Goal: Information Seeking & Learning: Learn about a topic

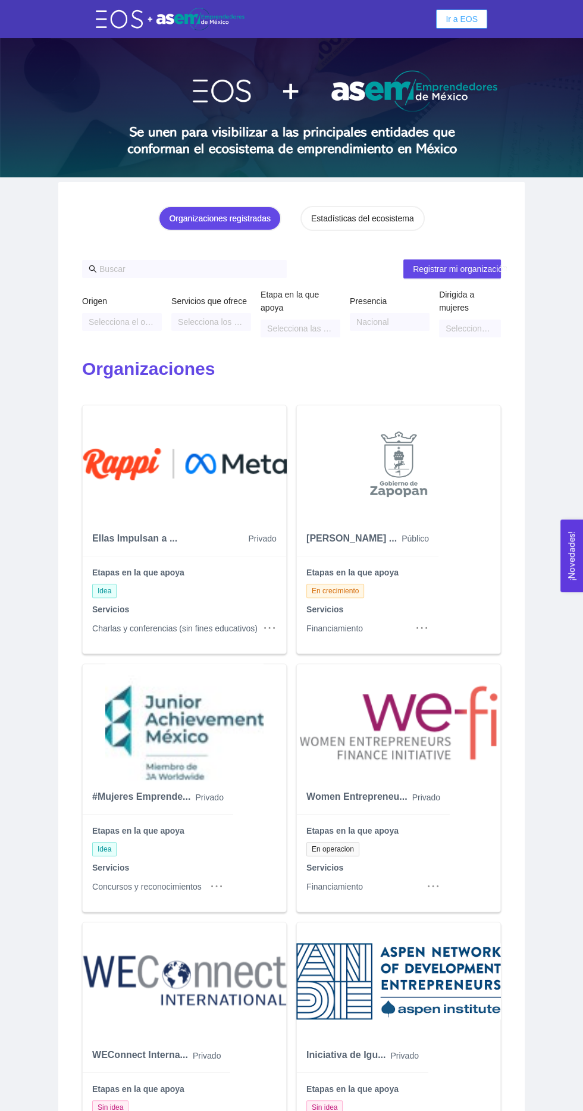
click at [482, 20] on button "Ir a EOS" at bounding box center [461, 19] width 51 height 19
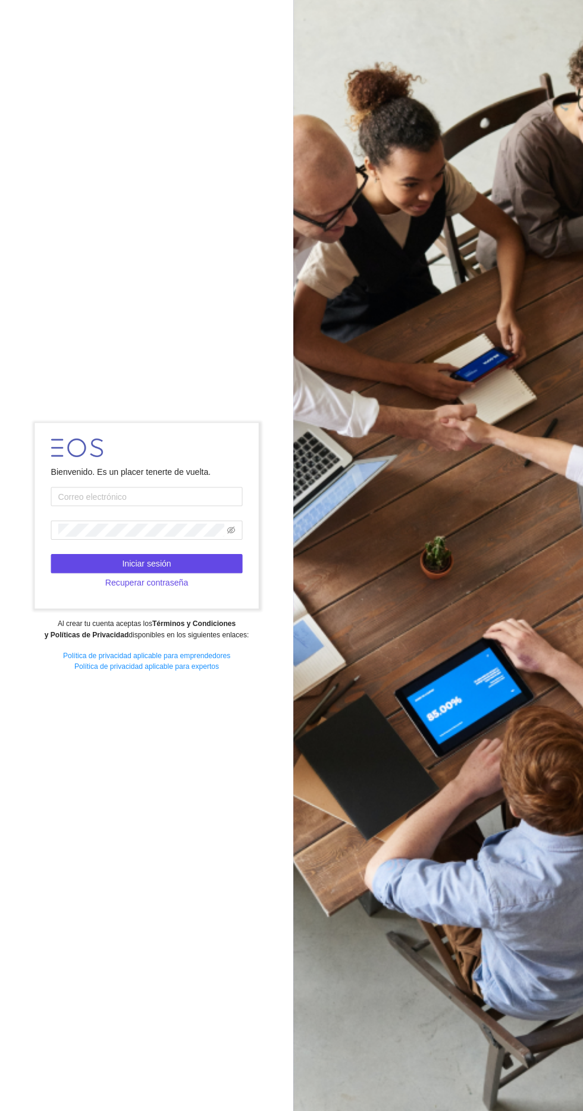
click at [214, 509] on input "text" at bounding box center [146, 499] width 190 height 19
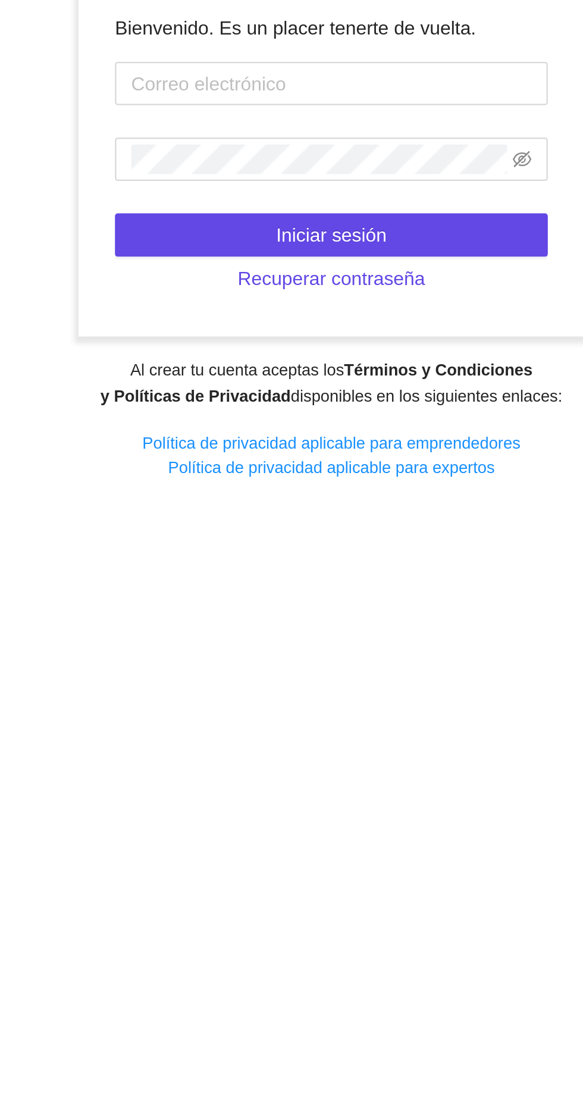
click at [197, 509] on input "text" at bounding box center [146, 499] width 190 height 19
type input "[EMAIL_ADDRESS][DOMAIN_NAME]"
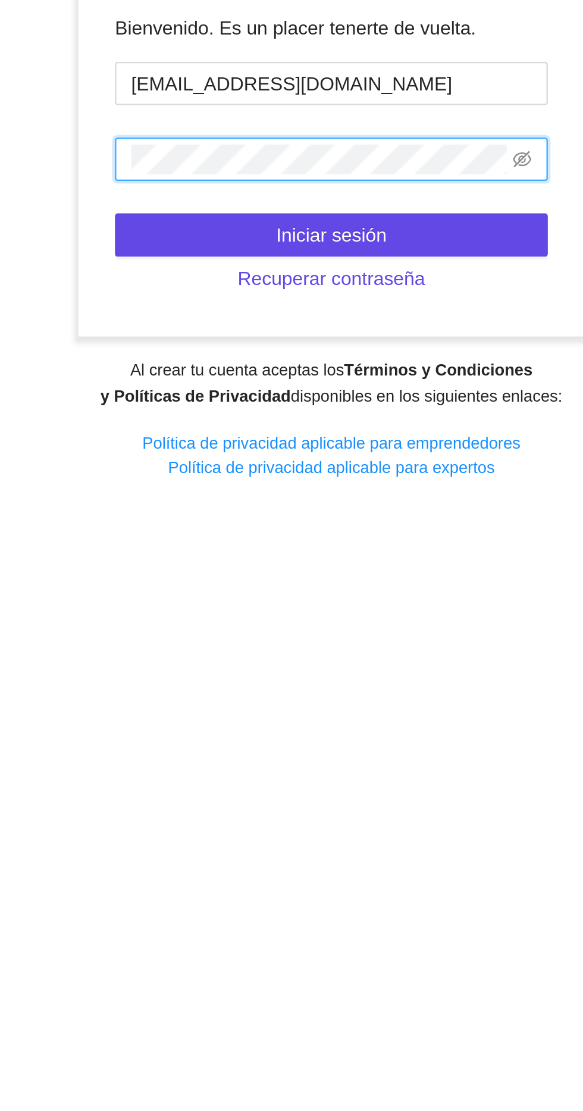
click at [225, 537] on icon "eye-invisible" at bounding box center [229, 533] width 8 height 8
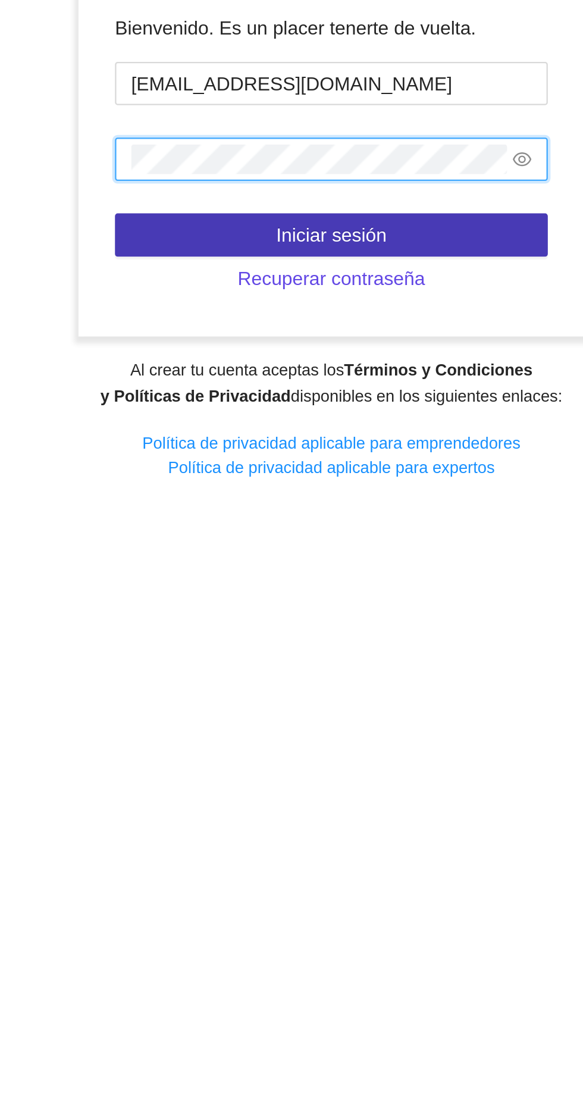
click at [222, 576] on button "Iniciar sesión" at bounding box center [146, 566] width 190 height 19
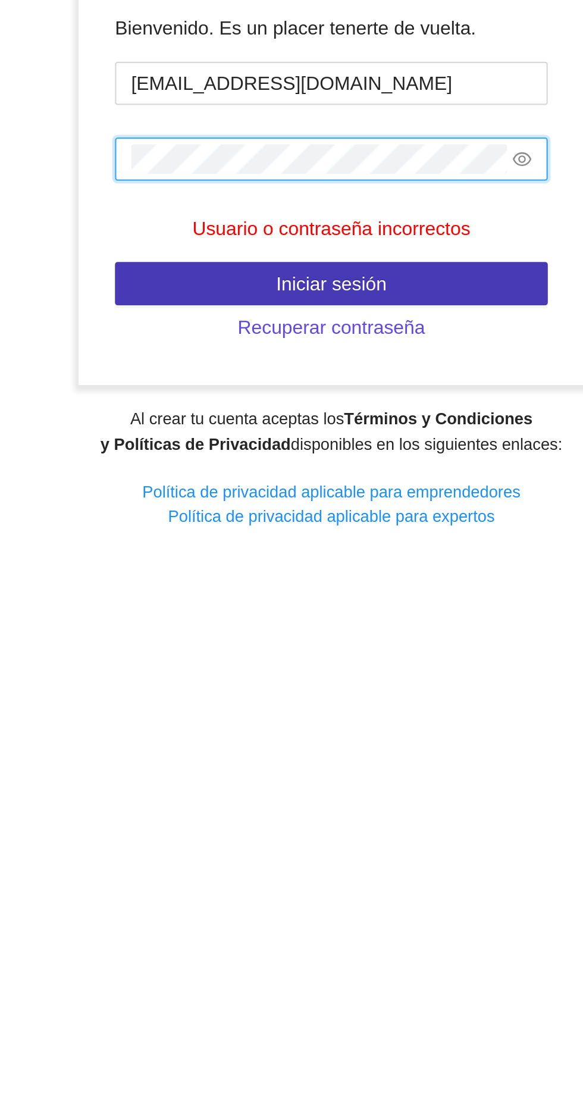
click at [214, 587] on button "Iniciar sesión" at bounding box center [146, 576] width 190 height 19
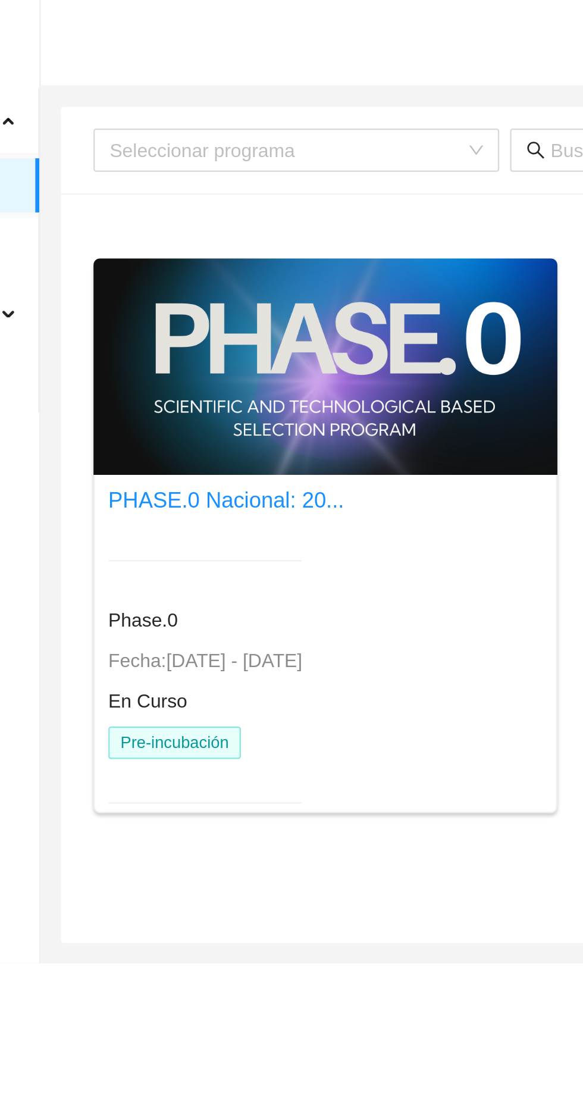
click at [234, 284] on div "Fecha: [DATE] - [DATE]" at bounding box center [191, 290] width 85 height 13
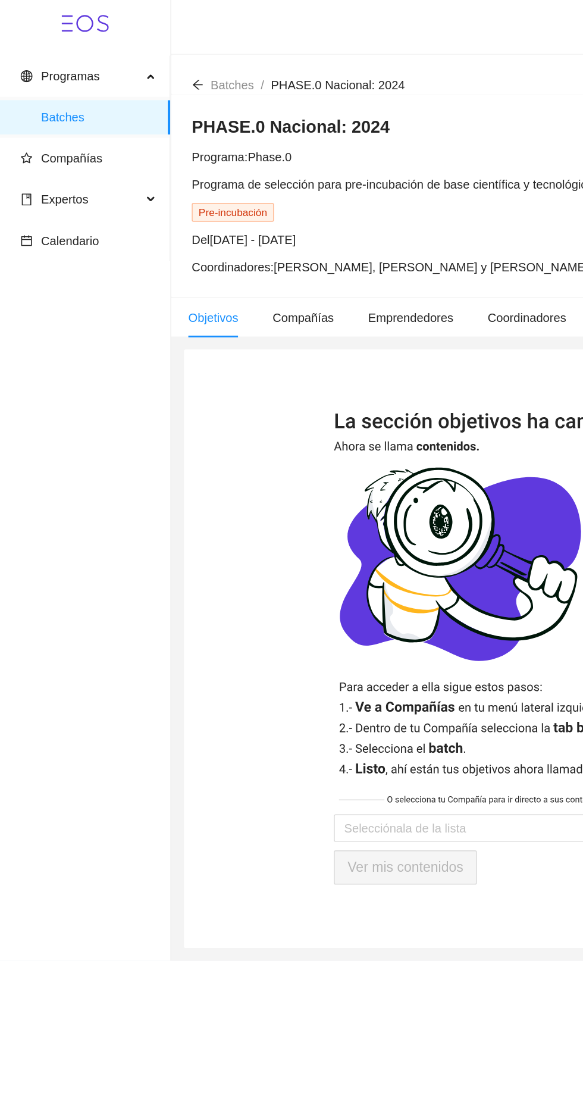
click at [27, 112] on span "Compañías" at bounding box center [42, 110] width 57 height 10
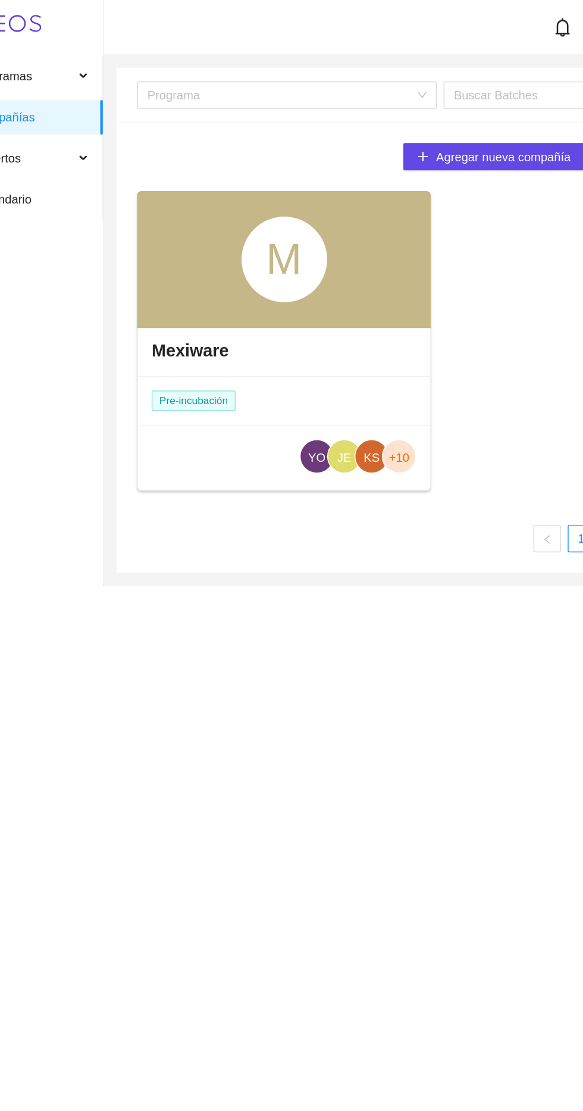
click at [164, 246] on h4 "Mexiware" at bounding box center [179, 243] width 54 height 17
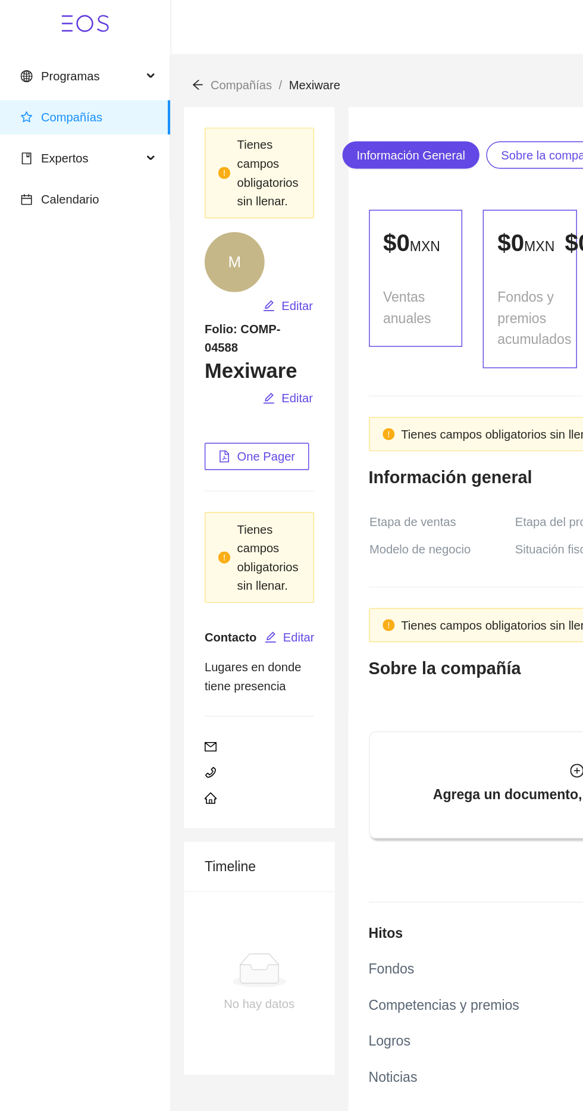
click at [29, 110] on span "Expertos" at bounding box center [45, 110] width 33 height 10
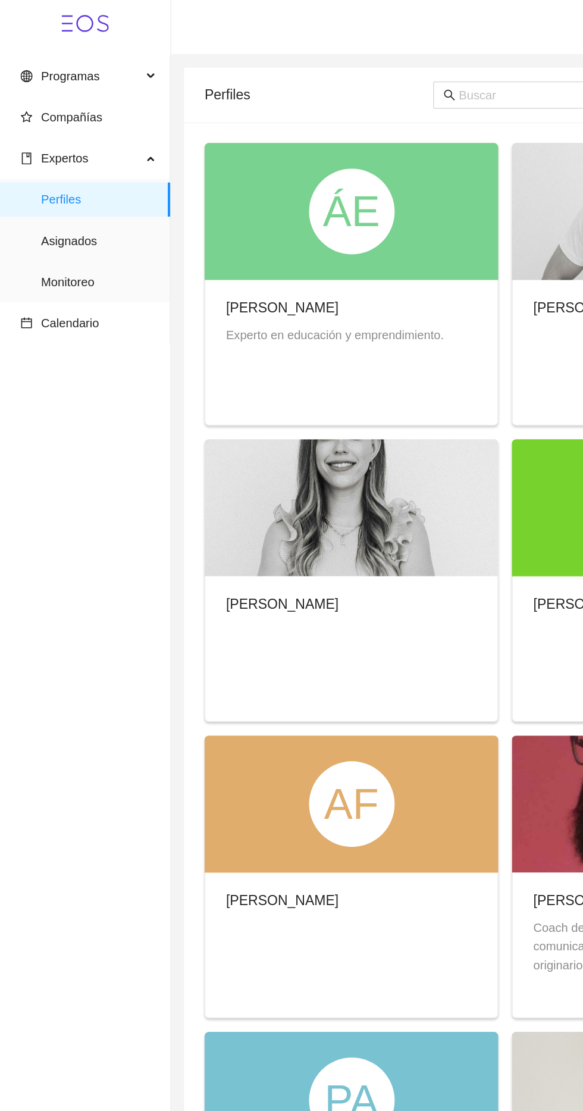
click at [25, 109] on span "Expertos" at bounding box center [37, 110] width 47 height 10
click at [96, 106] on span "Expertos" at bounding box center [56, 110] width 84 height 24
click at [94, 117] on span "Expertos" at bounding box center [56, 110] width 84 height 24
click at [27, 81] on span "Compañías" at bounding box center [42, 82] width 57 height 10
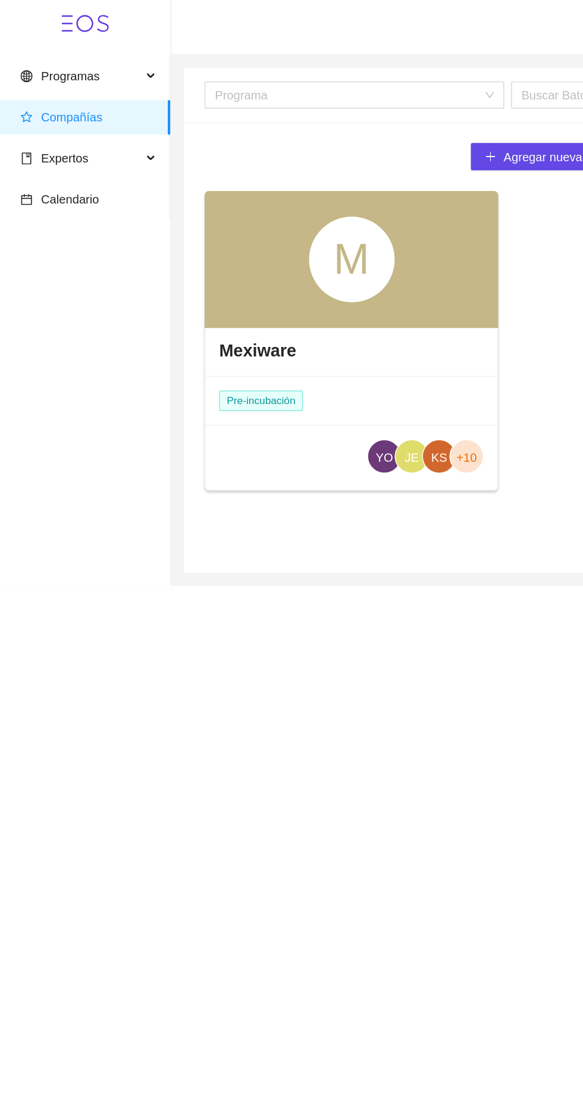
click at [26, 53] on span "Programas" at bounding box center [41, 53] width 55 height 10
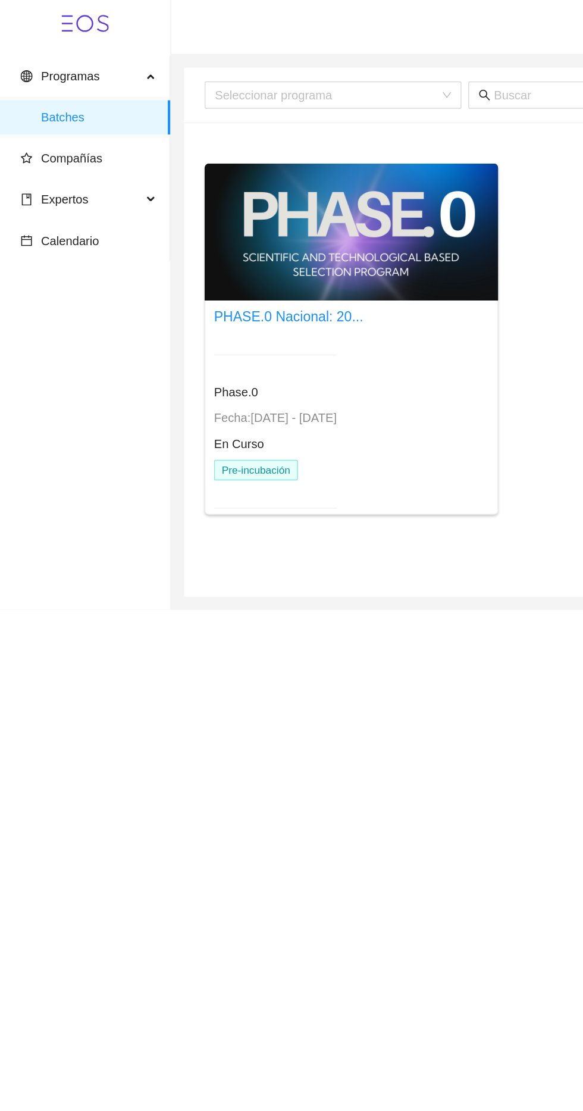
click at [234, 280] on div "Phase.0 Fecha: [DATE] - [DATE] En Curso Pre-incubación" at bounding box center [191, 300] width 85 height 136
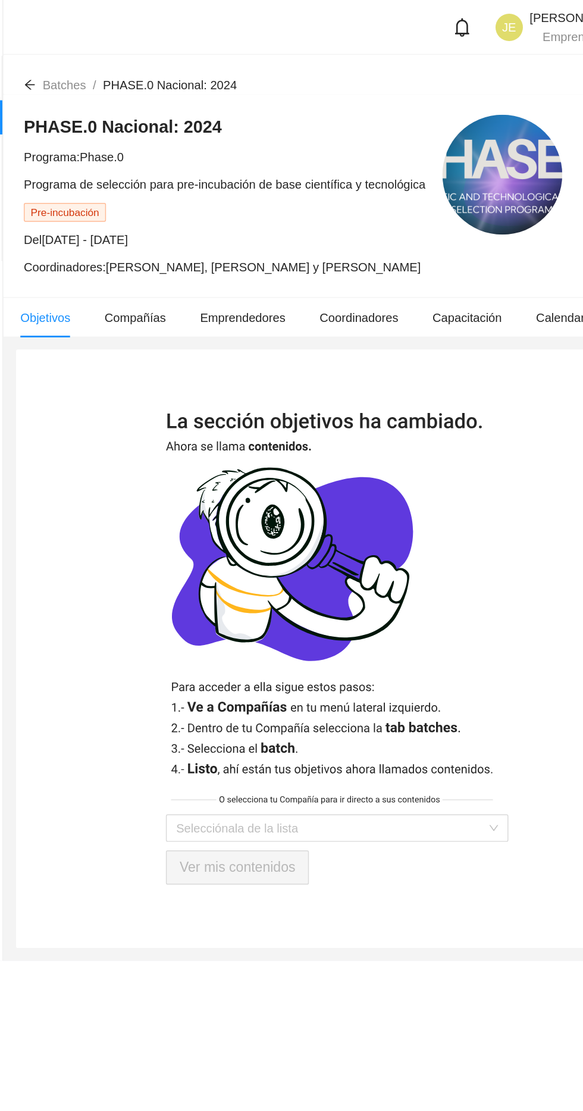
click at [187, 214] on li "Compañías" at bounding box center [210, 220] width 67 height 27
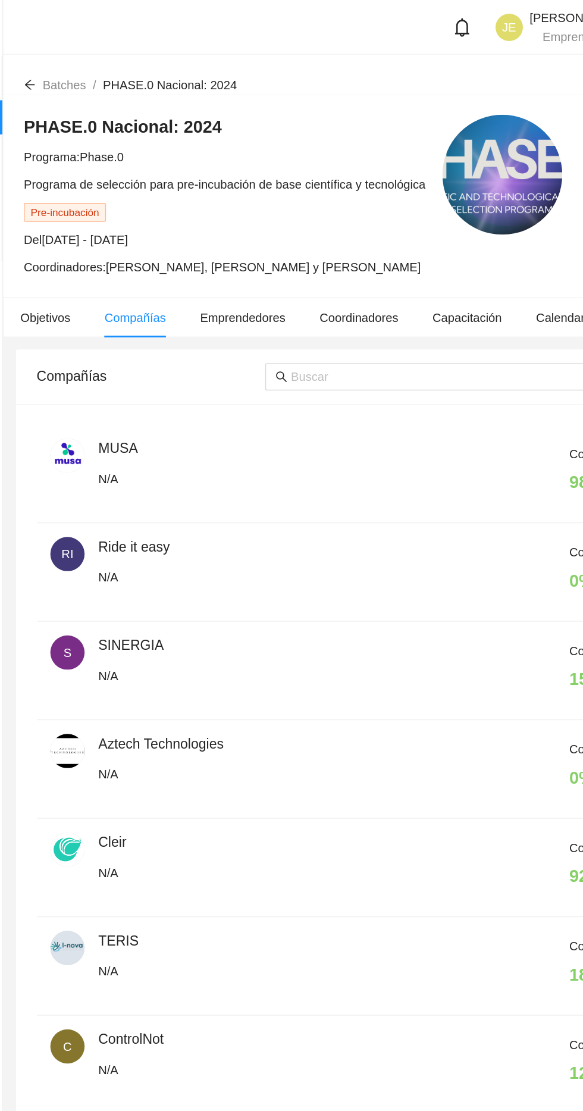
click at [269, 212] on li "Emprendedores" at bounding box center [285, 220] width 83 height 27
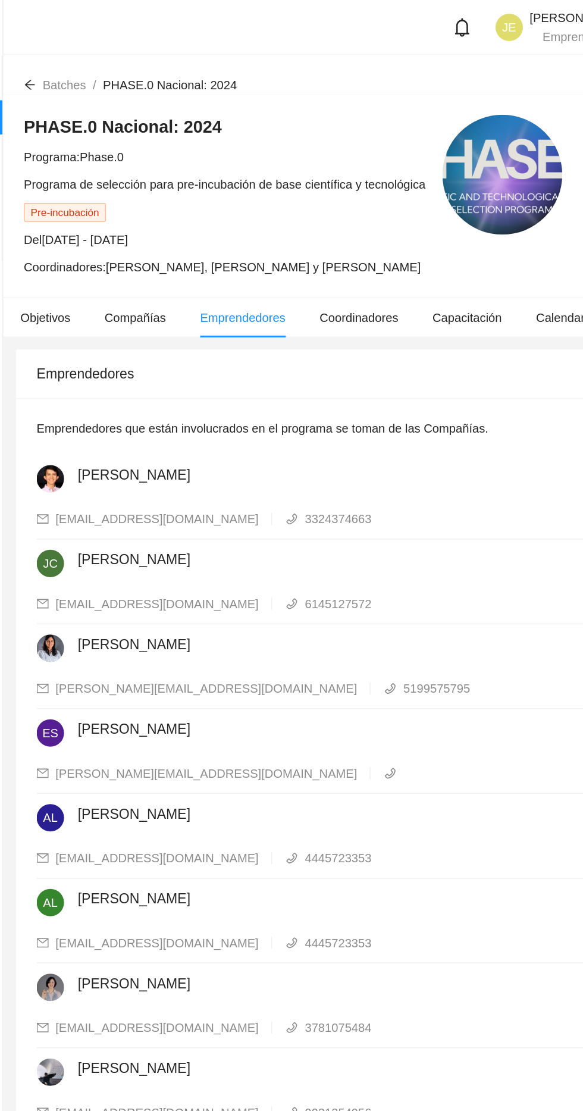
click at [373, 222] on span "Coordinadores" at bounding box center [366, 221] width 55 height 10
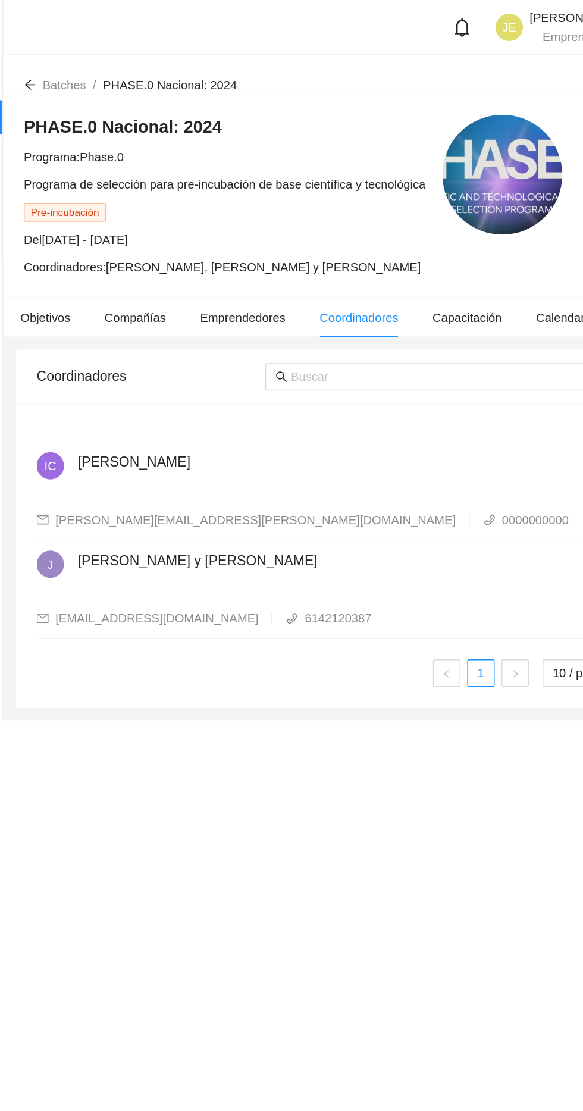
click at [440, 233] on li "Capacitación" at bounding box center [441, 220] width 72 height 27
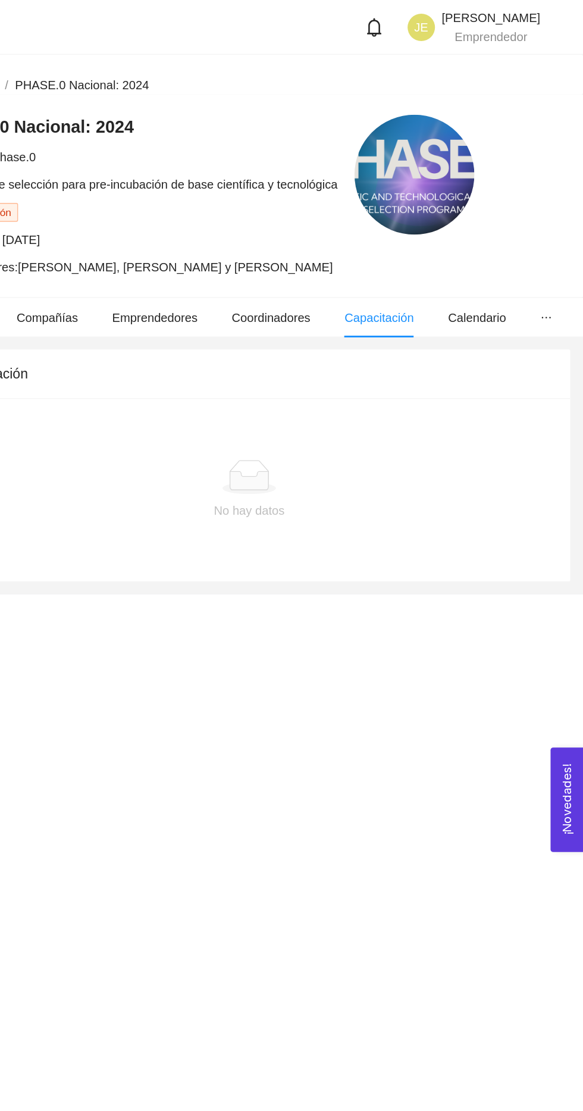
click at [512, 233] on li "Calendario" at bounding box center [509, 220] width 64 height 27
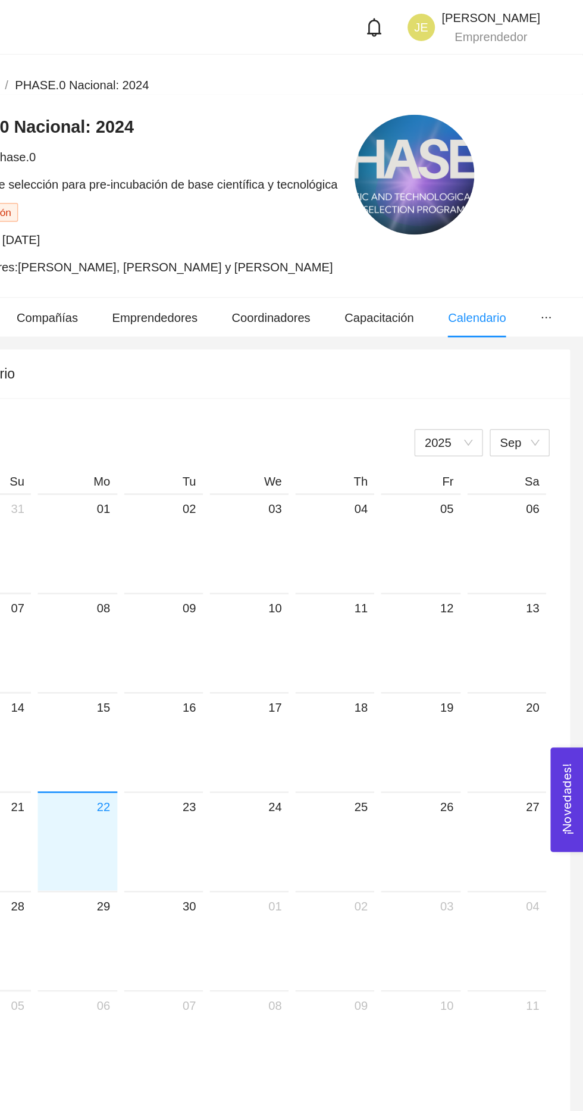
click at [556, 225] on div at bounding box center [557, 220] width 8 height 27
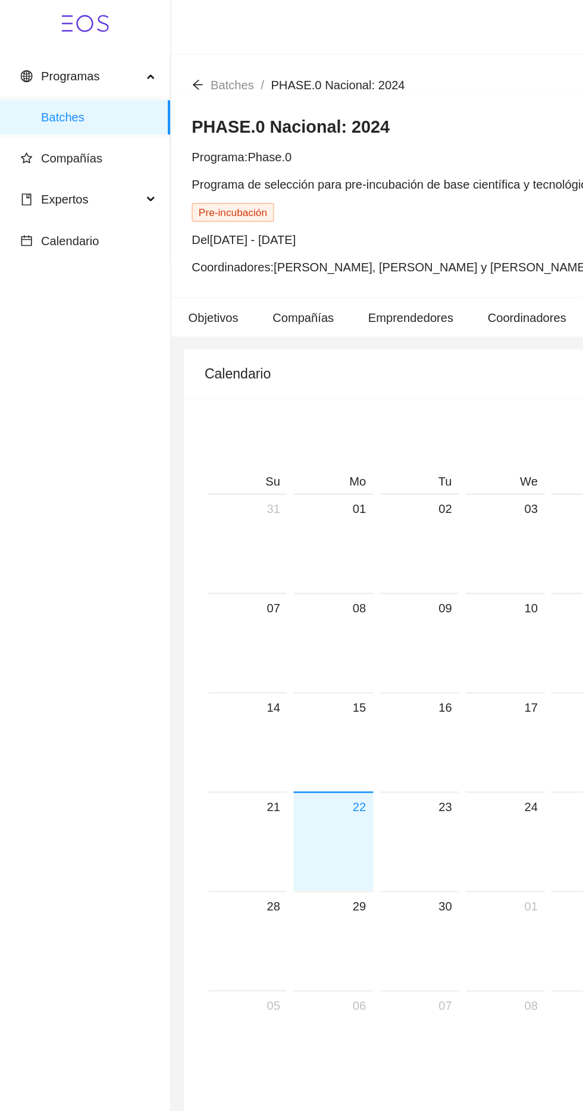
click at [137, 214] on li "Objetivos" at bounding box center [148, 220] width 58 height 27
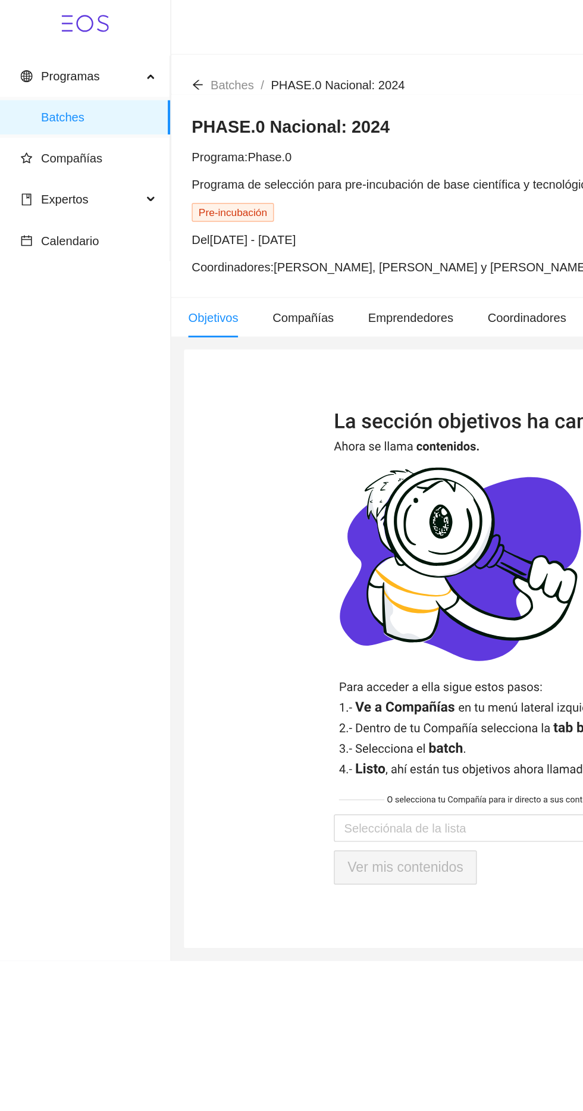
click at [26, 102] on span "Compañías" at bounding box center [61, 110] width 95 height 24
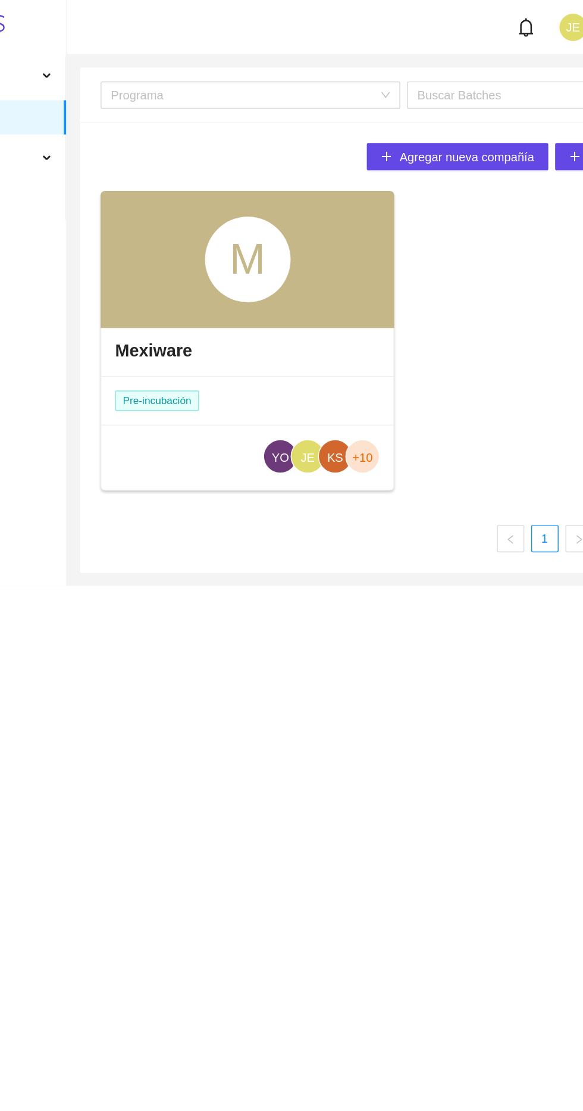
click at [157, 242] on h4 "Mexiware" at bounding box center [179, 243] width 54 height 17
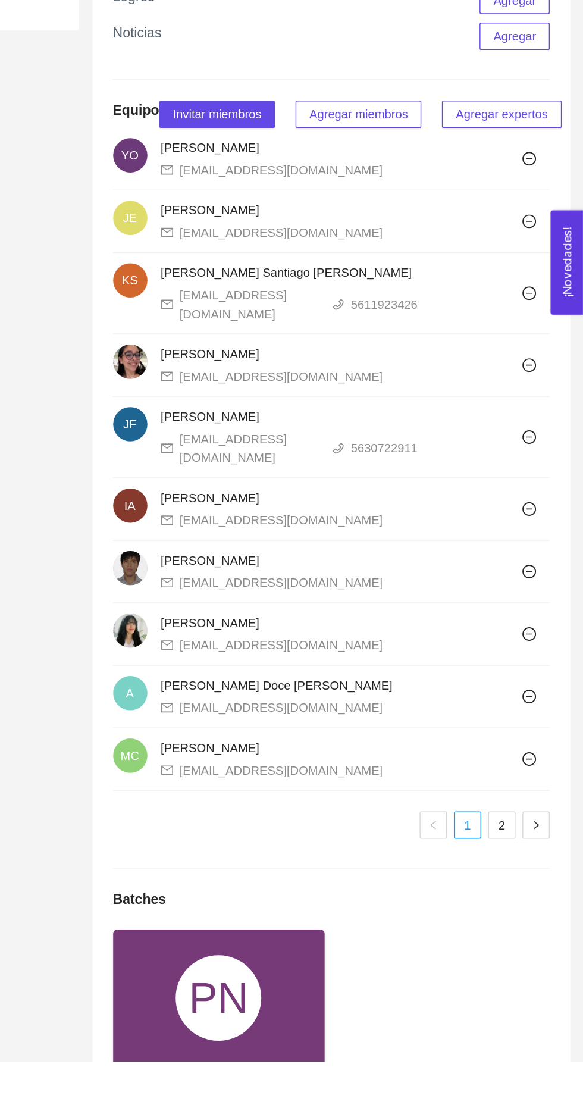
scroll to position [446, 0]
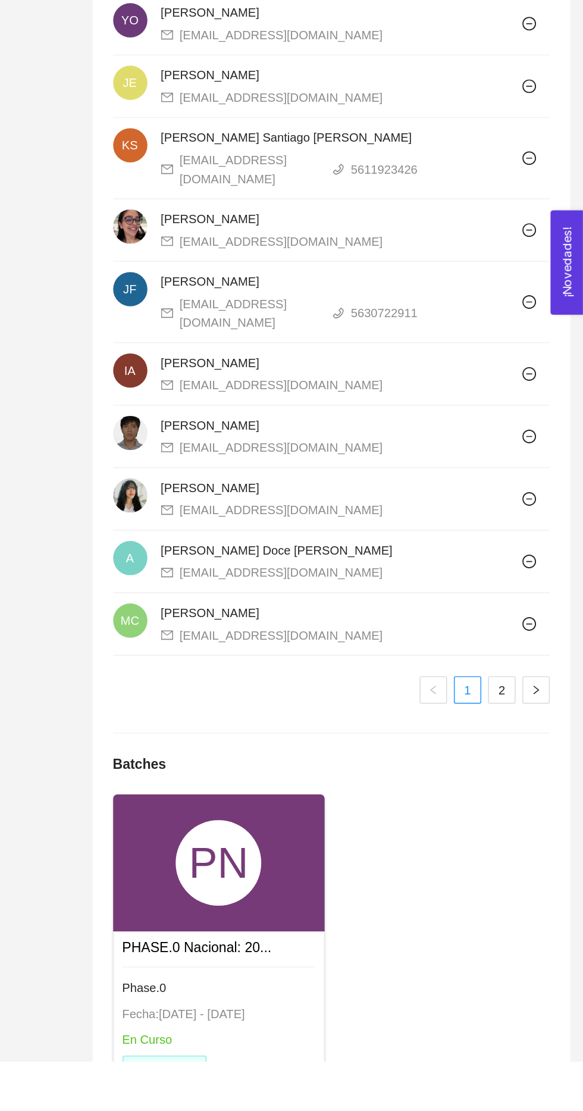
click at [347, 1020] on div "PN" at bounding box center [329, 972] width 147 height 95
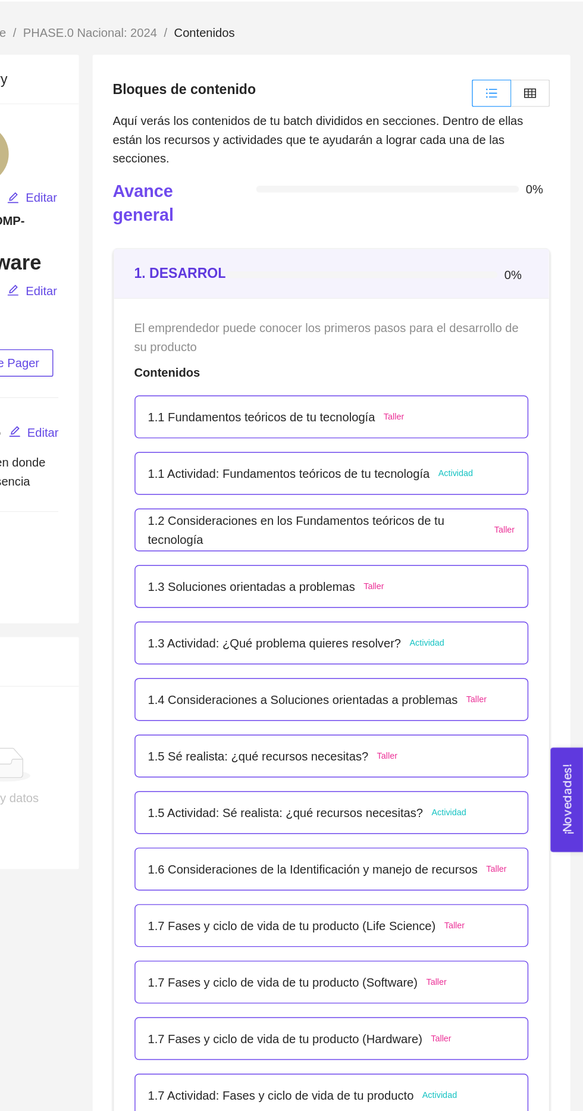
scroll to position [36, 0]
click at [523, 289] on div "1.1 Fundamentos teóricos de tu tecnología Taller" at bounding box center [408, 290] width 255 height 13
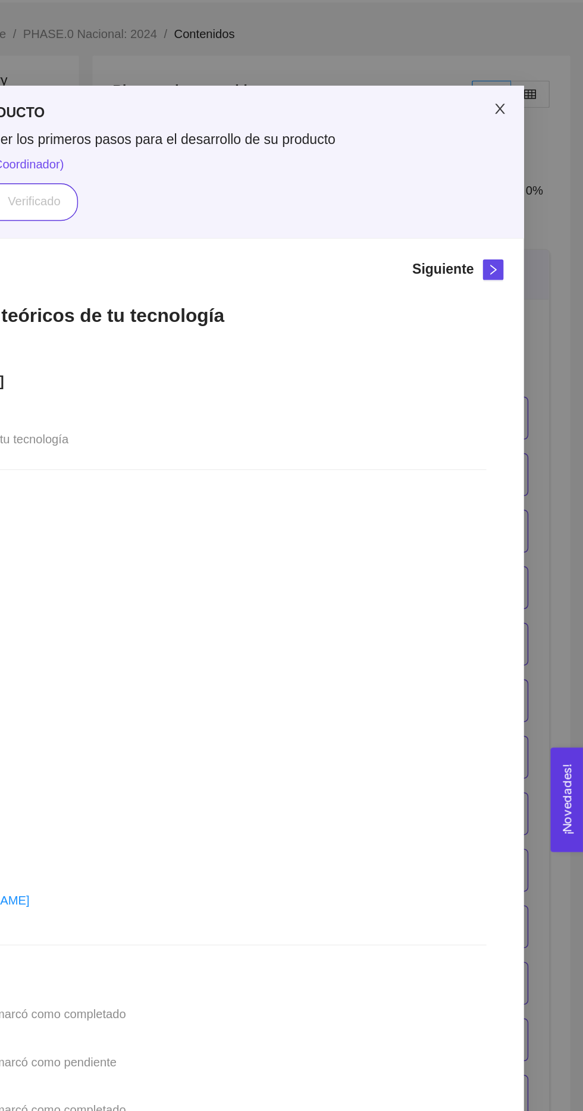
click at [526, 72] on icon "close" at bounding box center [525, 76] width 10 height 10
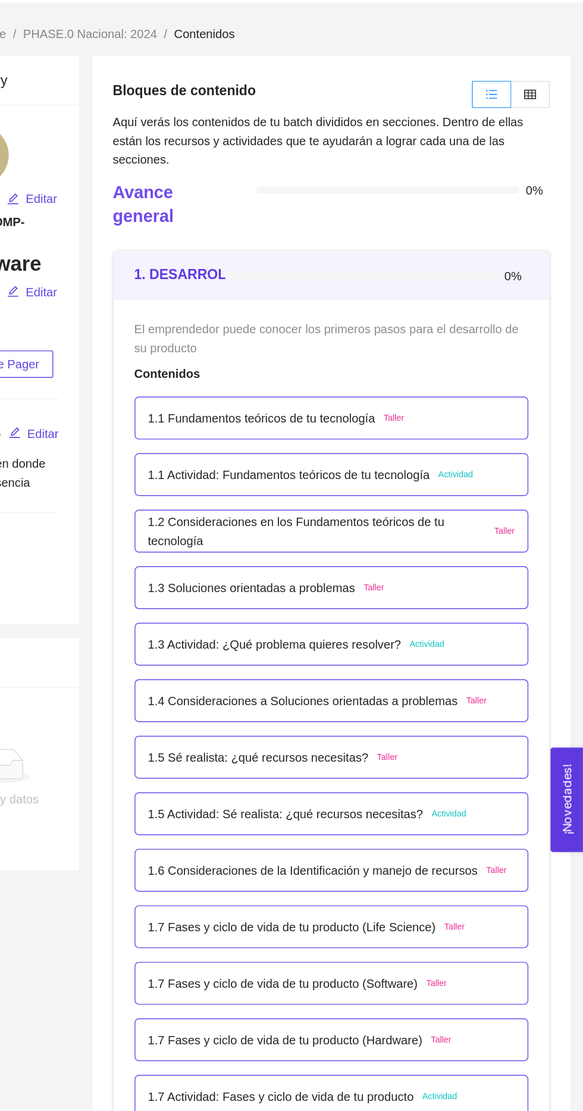
click at [490, 327] on span "Actividad" at bounding box center [494, 330] width 24 height 10
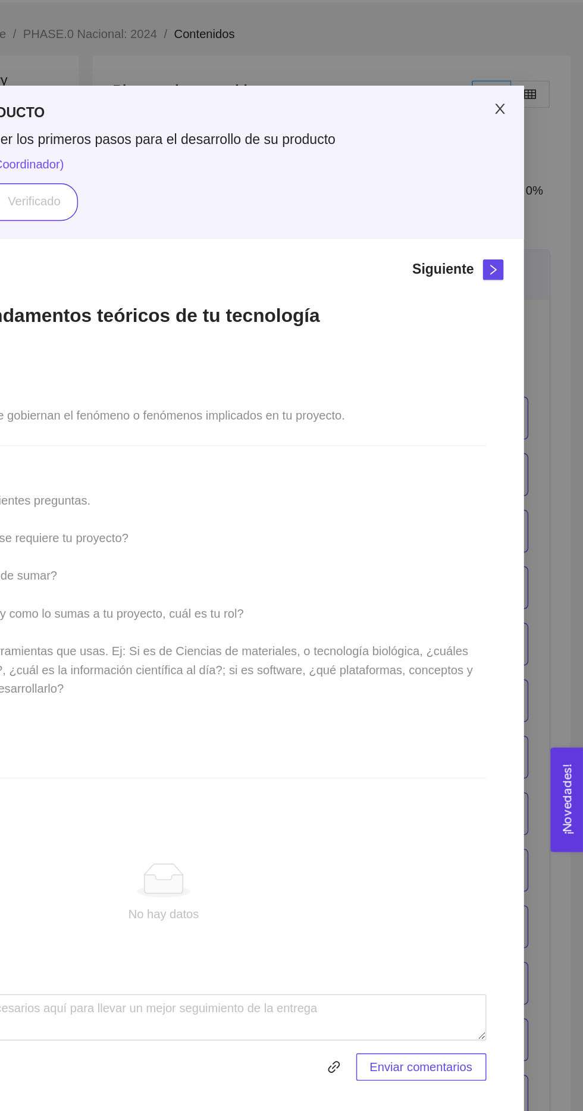
click at [523, 82] on span "Close" at bounding box center [525, 75] width 33 height 33
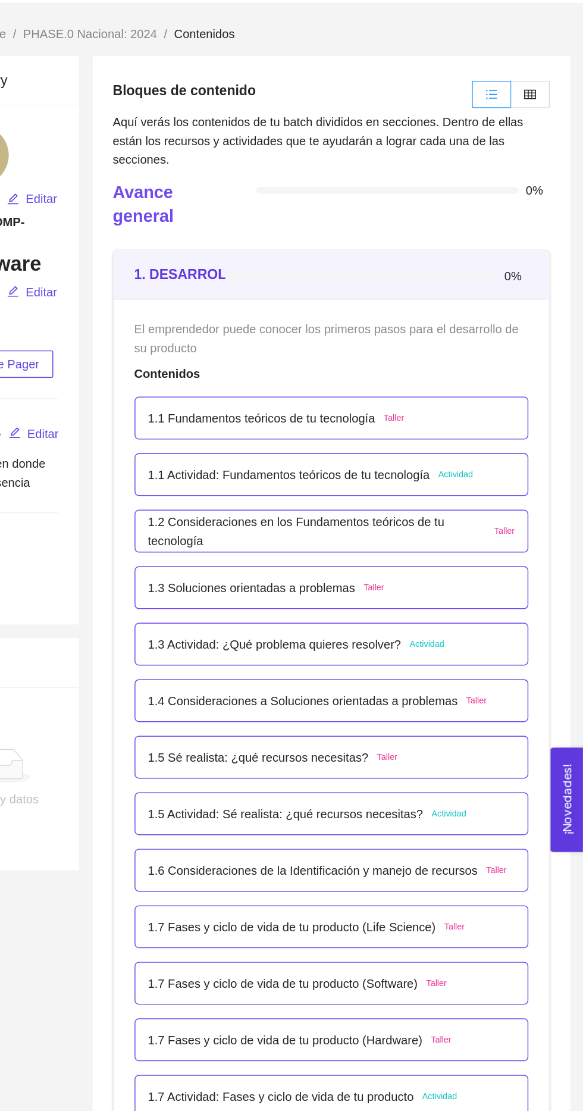
click at [495, 368] on p "1.2 Consideraciones en los Fundamentos teóricos de tu tecnología" at bounding box center [398, 369] width 235 height 26
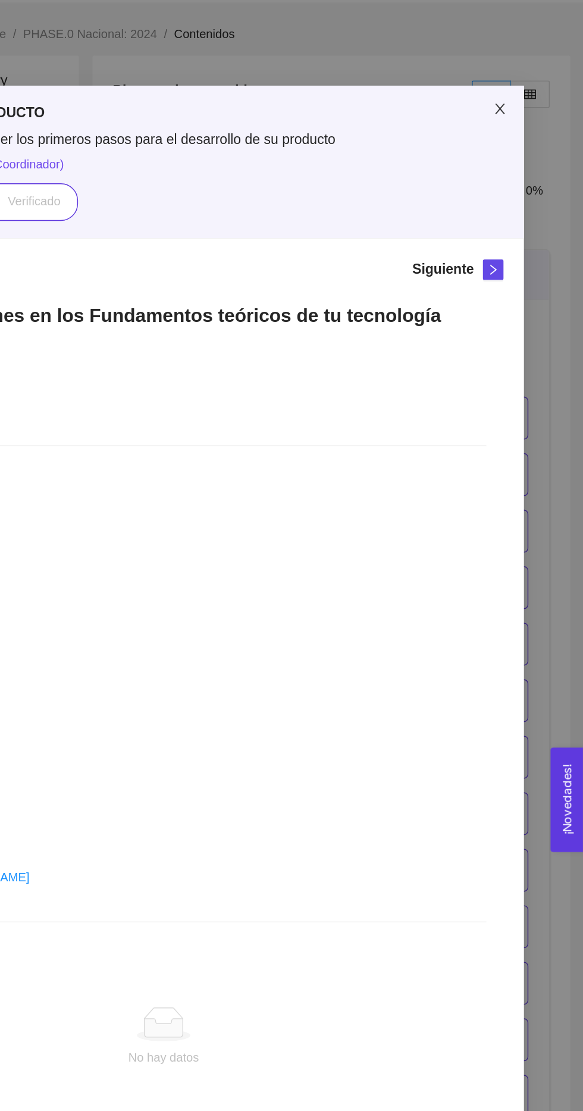
click at [532, 79] on span "Close" at bounding box center [525, 75] width 33 height 33
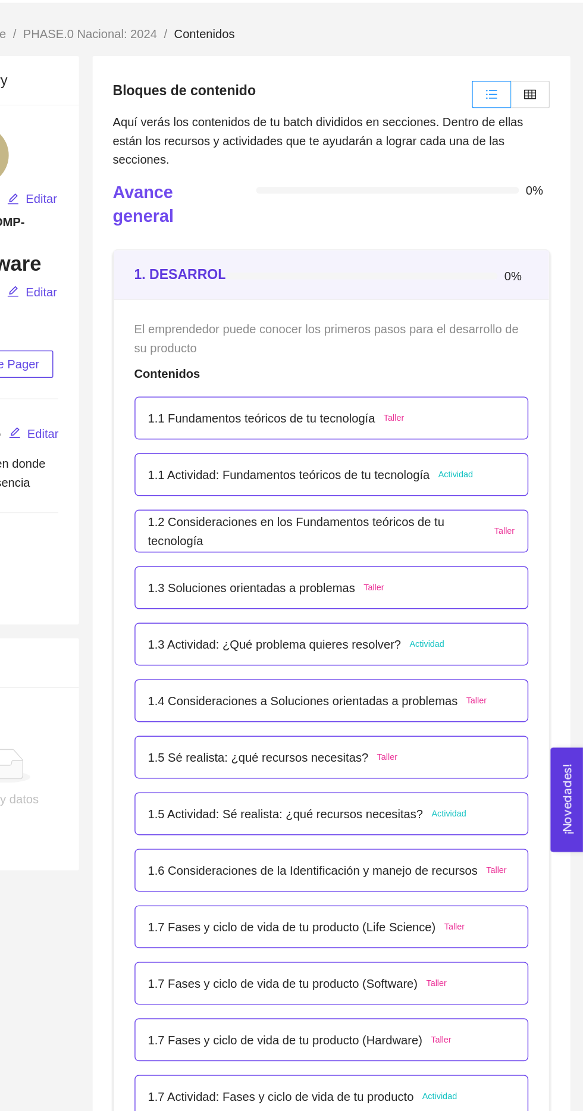
click at [502, 448] on div "1.3 Actividad: ¿Qué problema quieres resolver? Actividad" at bounding box center [408, 447] width 255 height 13
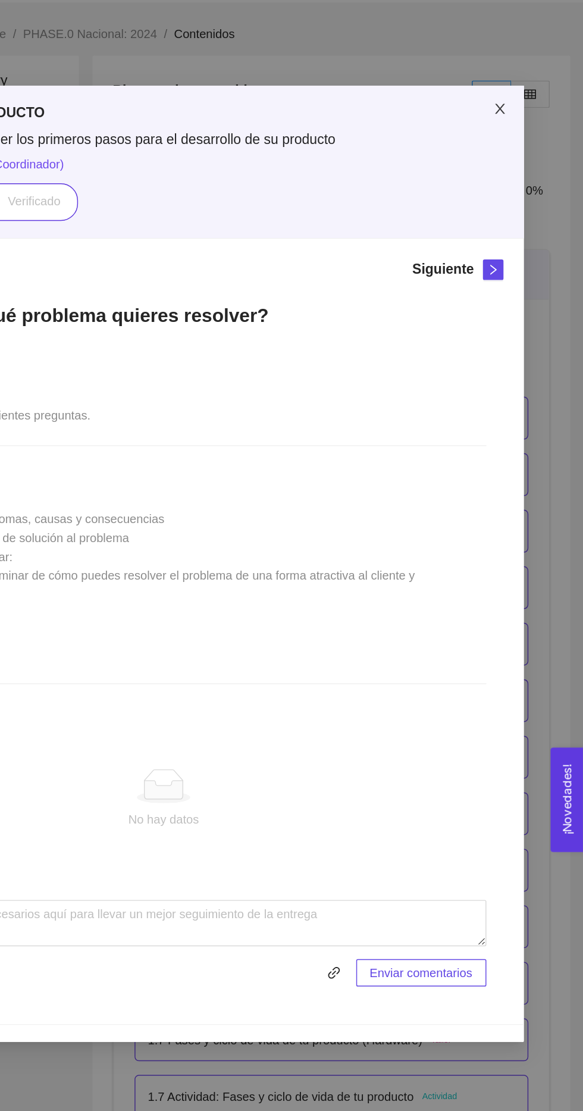
click at [527, 83] on span "Close" at bounding box center [525, 75] width 33 height 33
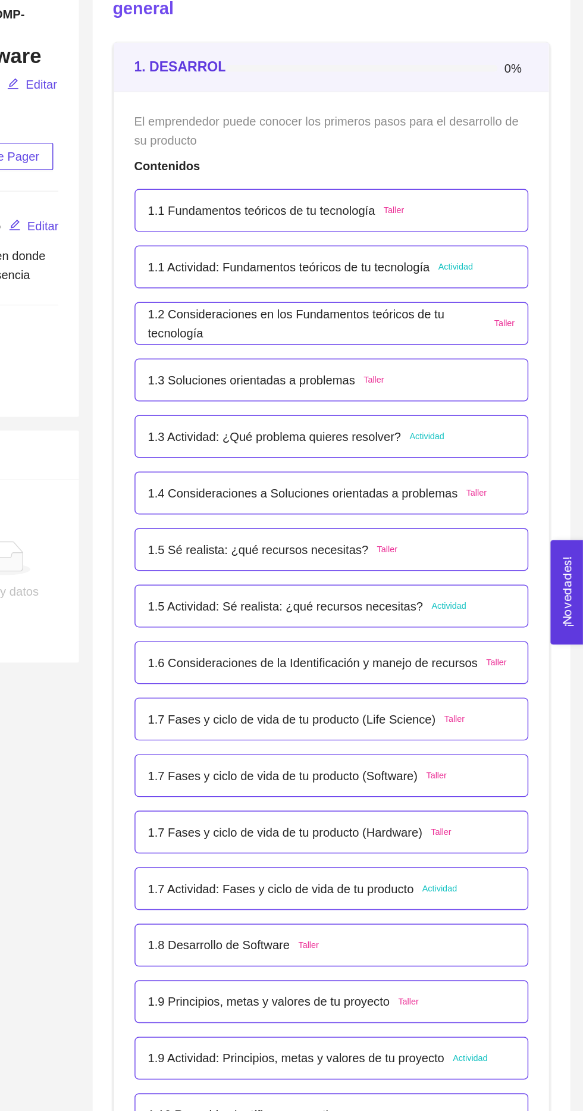
click at [486, 679] on span "Taller" at bounding box center [481, 683] width 14 height 10
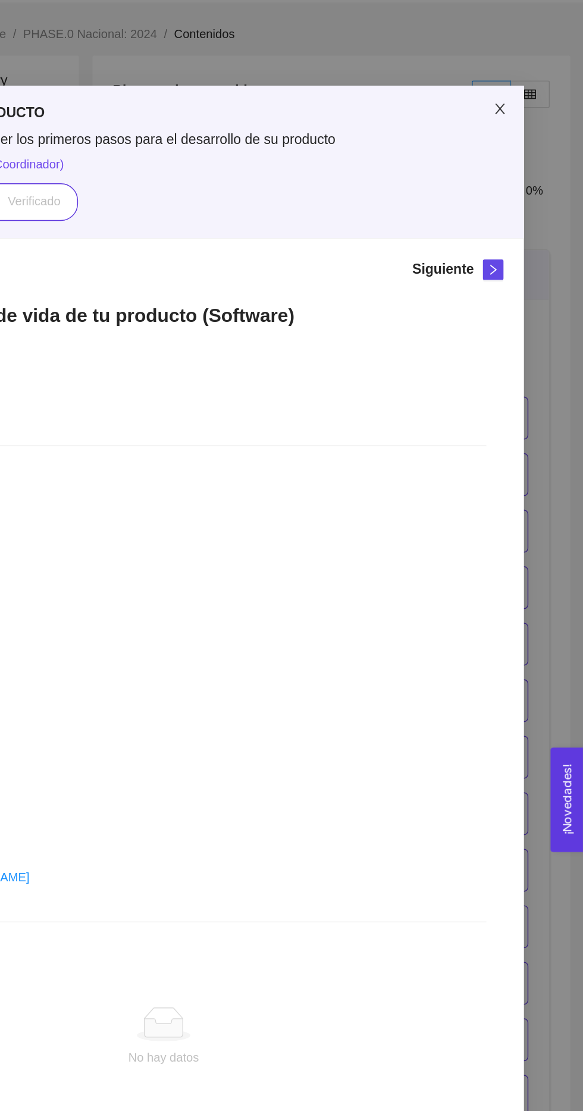
click at [526, 81] on span "Close" at bounding box center [525, 75] width 33 height 33
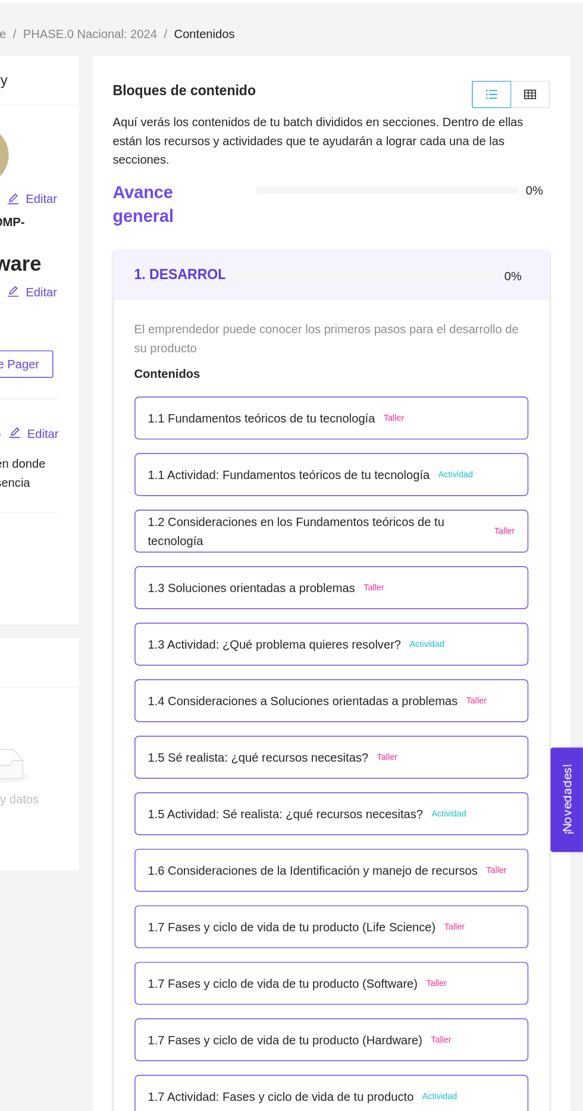
click at [488, 441] on div "1.3 Actividad: ¿Qué problema quieres resolver? Actividad" at bounding box center [408, 447] width 255 height 13
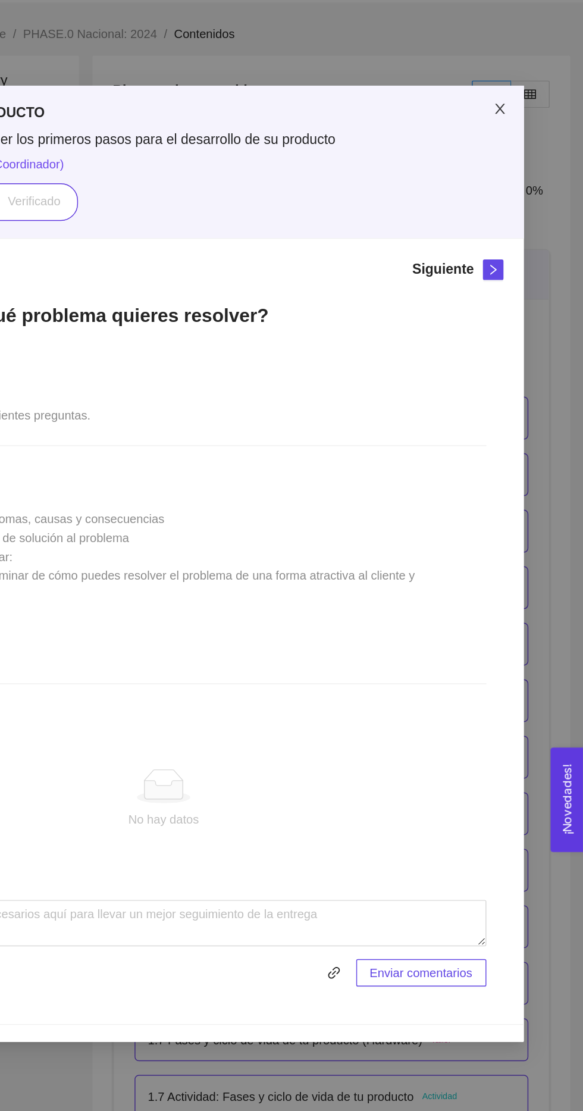
click at [528, 74] on icon "close" at bounding box center [525, 76] width 10 height 10
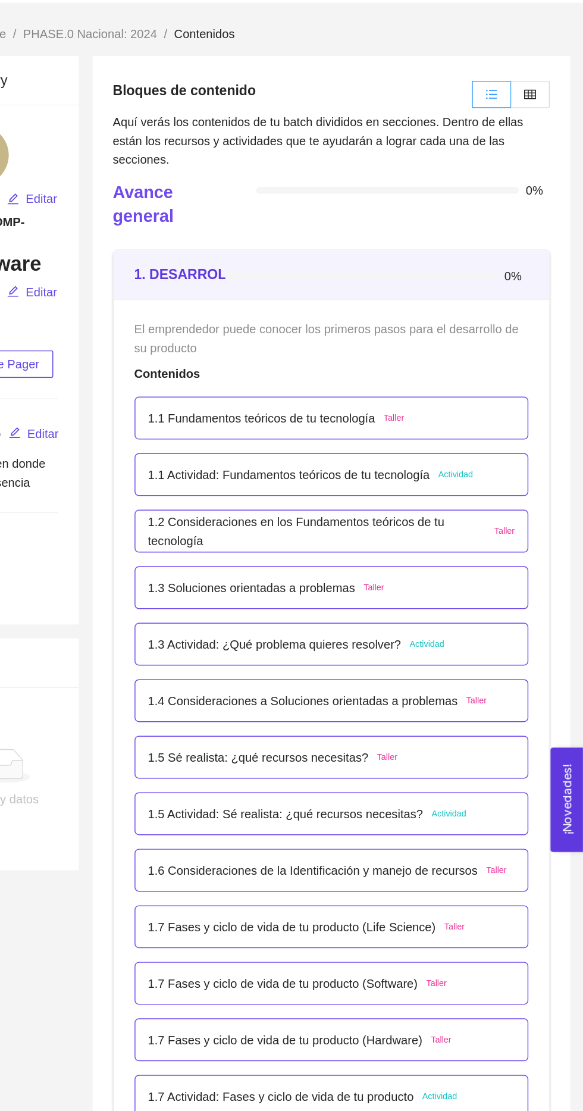
click at [523, 407] on div "1.3 Soluciones orientadas a problemas Taller" at bounding box center [408, 408] width 255 height 13
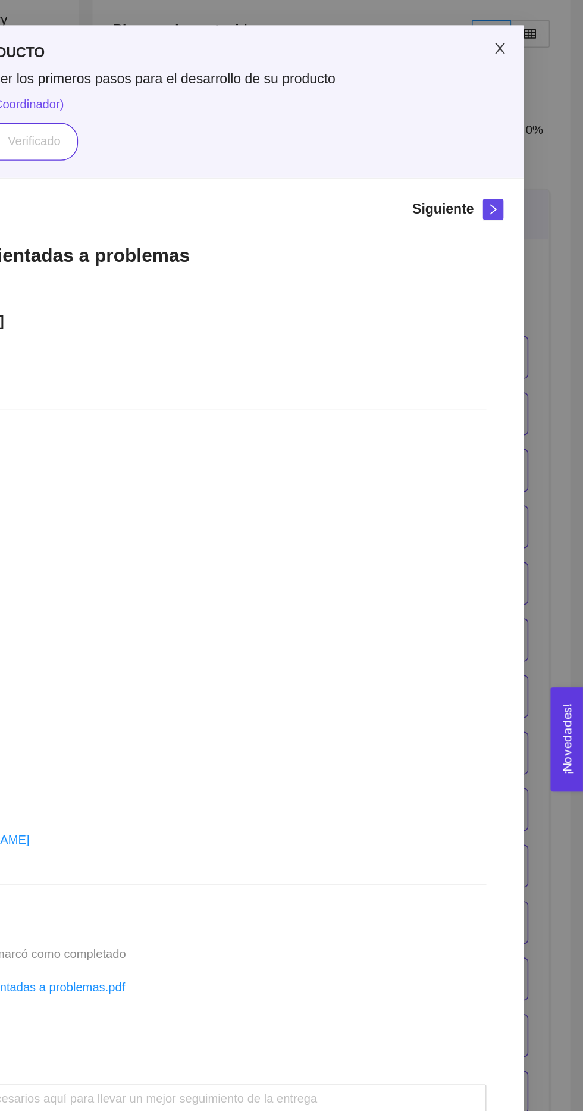
click at [528, 82] on span "Close" at bounding box center [525, 75] width 33 height 33
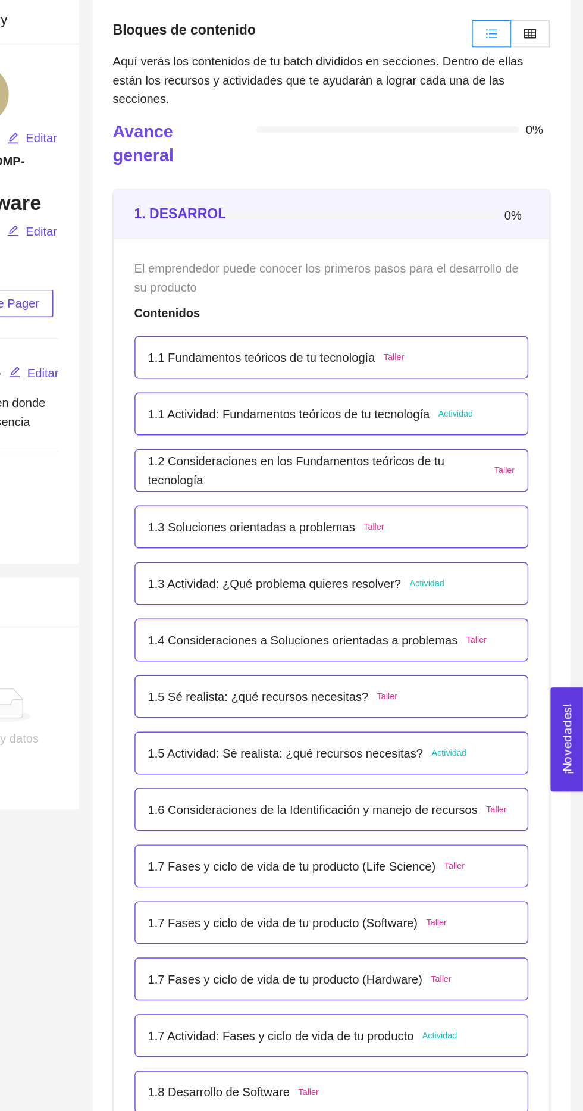
click at [522, 376] on div "1.2 Consideraciones en los Fundamentos teóricos de tu tecnología Taller" at bounding box center [408, 369] width 255 height 26
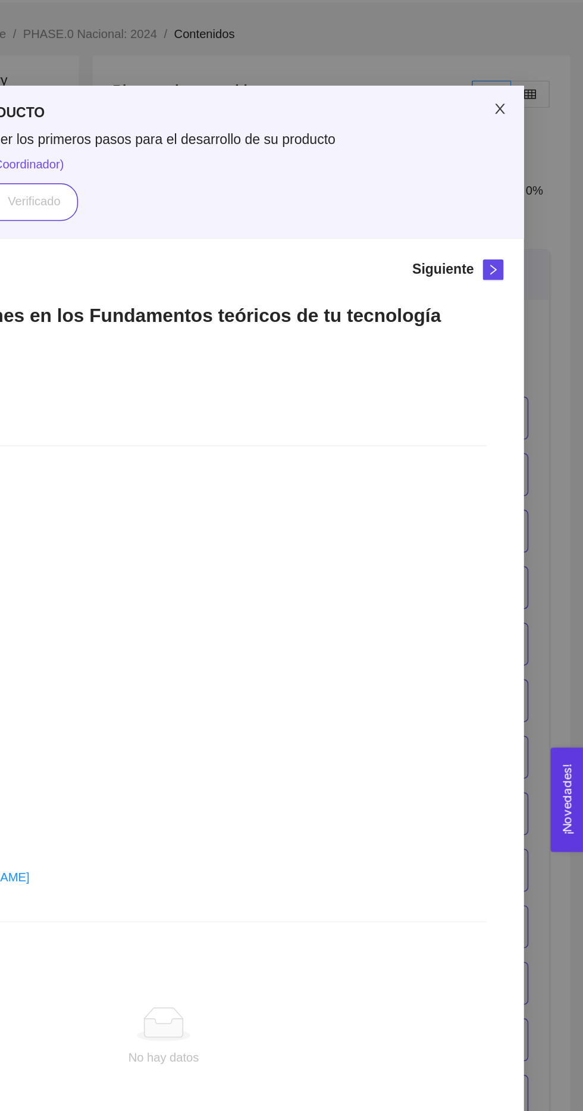
click at [523, 82] on span "Close" at bounding box center [525, 75] width 33 height 33
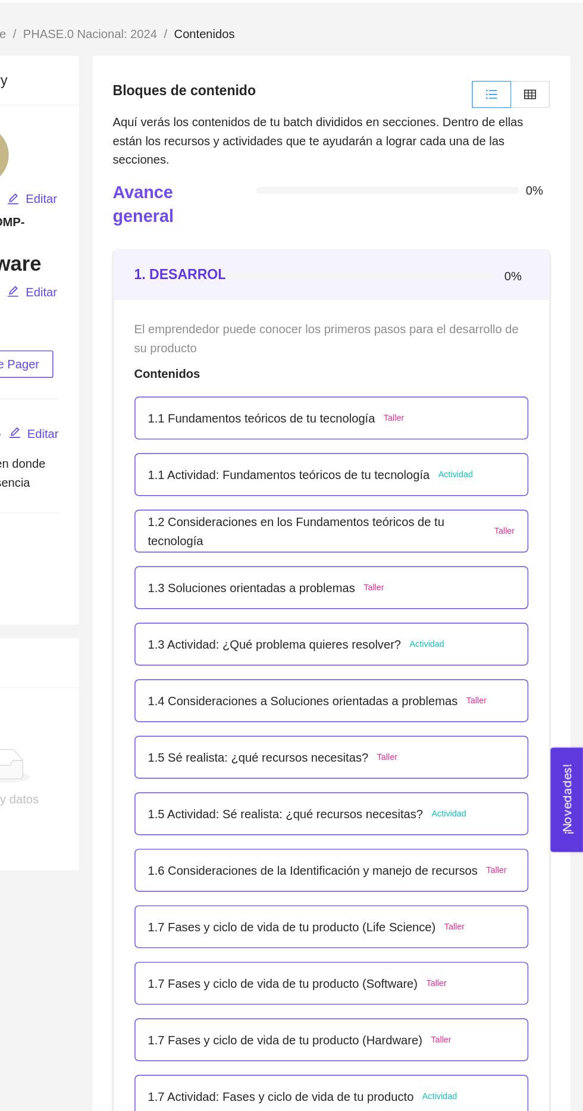
click at [498, 325] on span "Actividad" at bounding box center [494, 330] width 24 height 10
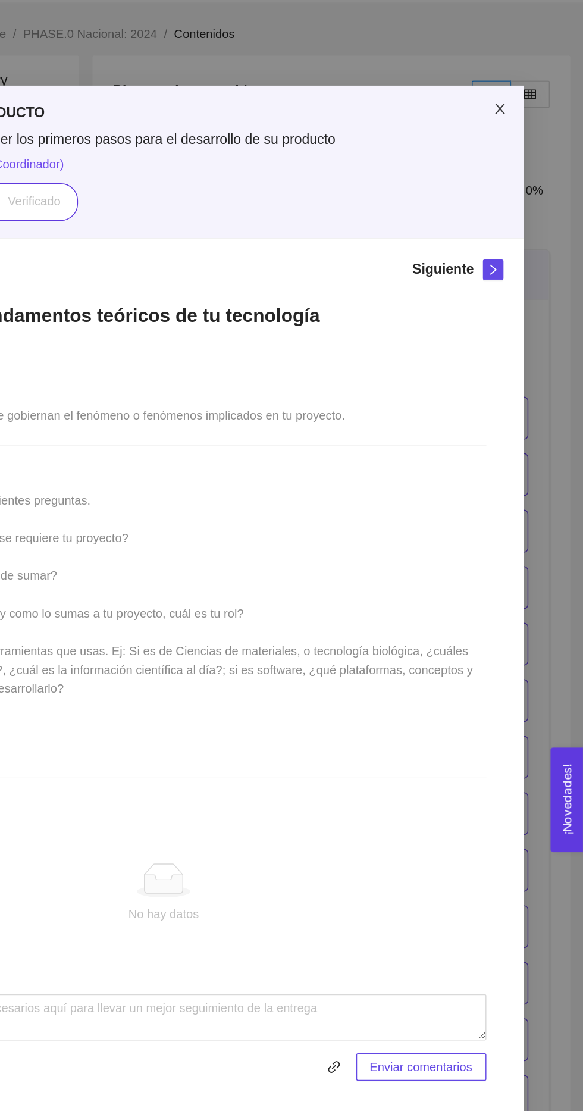
click at [521, 81] on span "Close" at bounding box center [525, 75] width 33 height 33
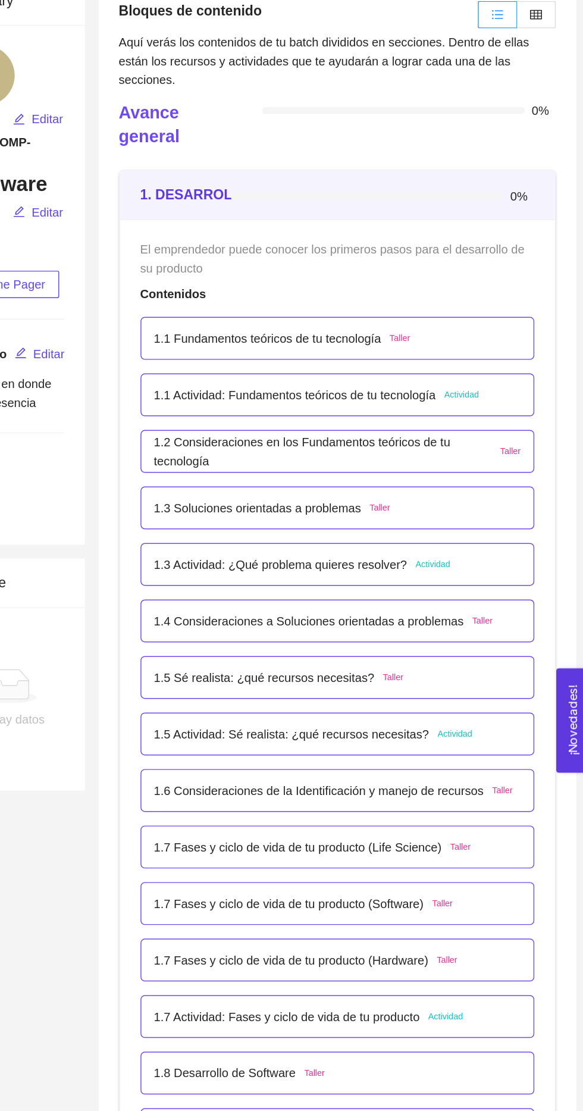
click at [520, 290] on div "1.1 Fundamentos teóricos de tu tecnología Taller" at bounding box center [408, 290] width 255 height 13
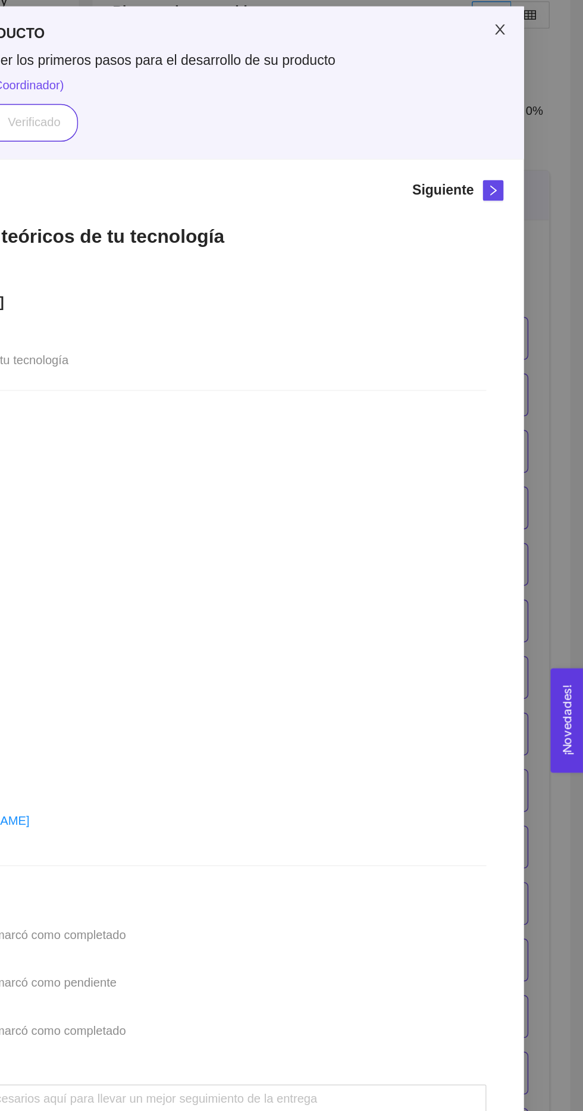
click at [531, 81] on span "Close" at bounding box center [525, 75] width 33 height 33
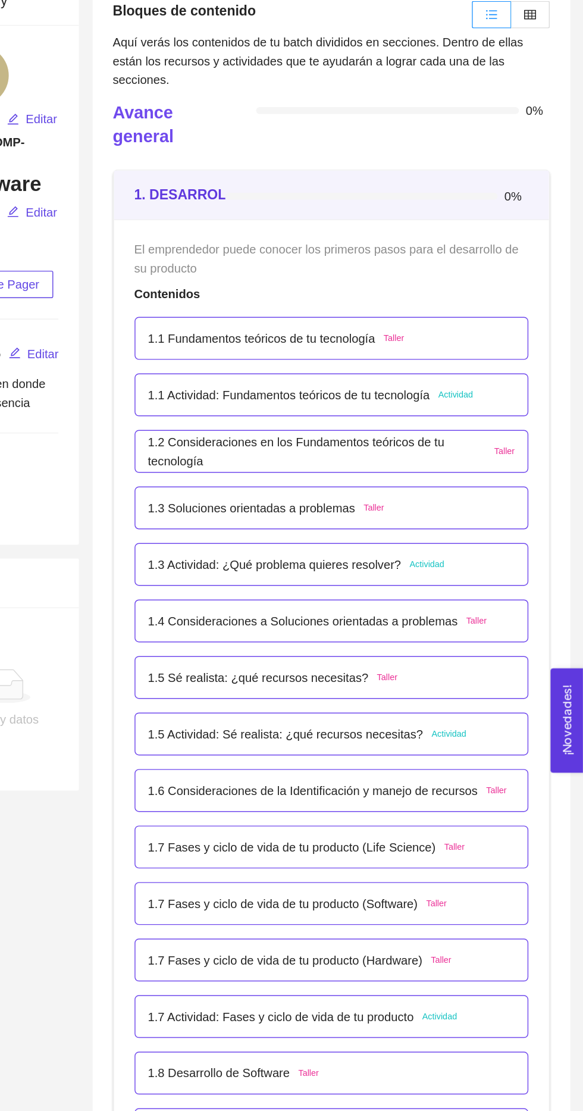
click at [490, 364] on p "1.2 Consideraciones en los Fundamentos teóricos de tu tecnología" at bounding box center [398, 369] width 235 height 26
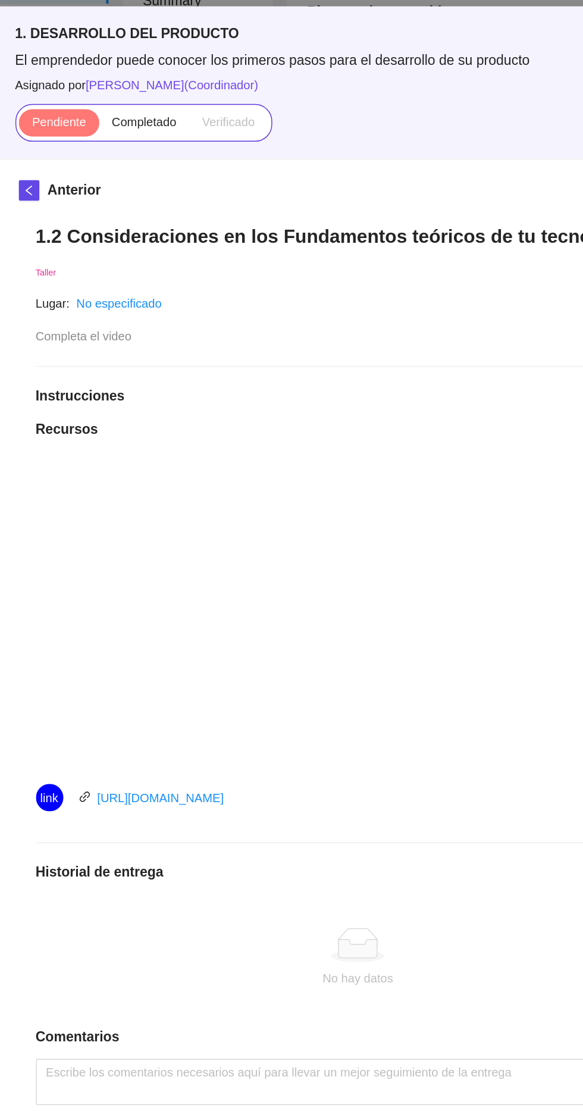
click at [154, 140] on span "Completado" at bounding box center [143, 140] width 45 height 10
click at [112, 143] on input "Completado" at bounding box center [112, 143] width 0 height 0
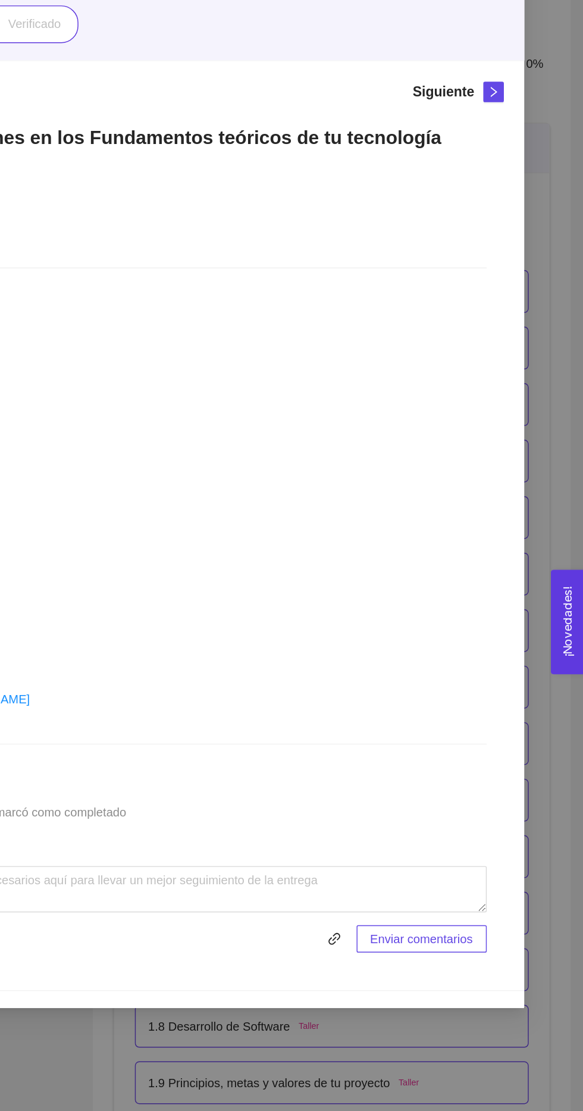
scroll to position [0, 0]
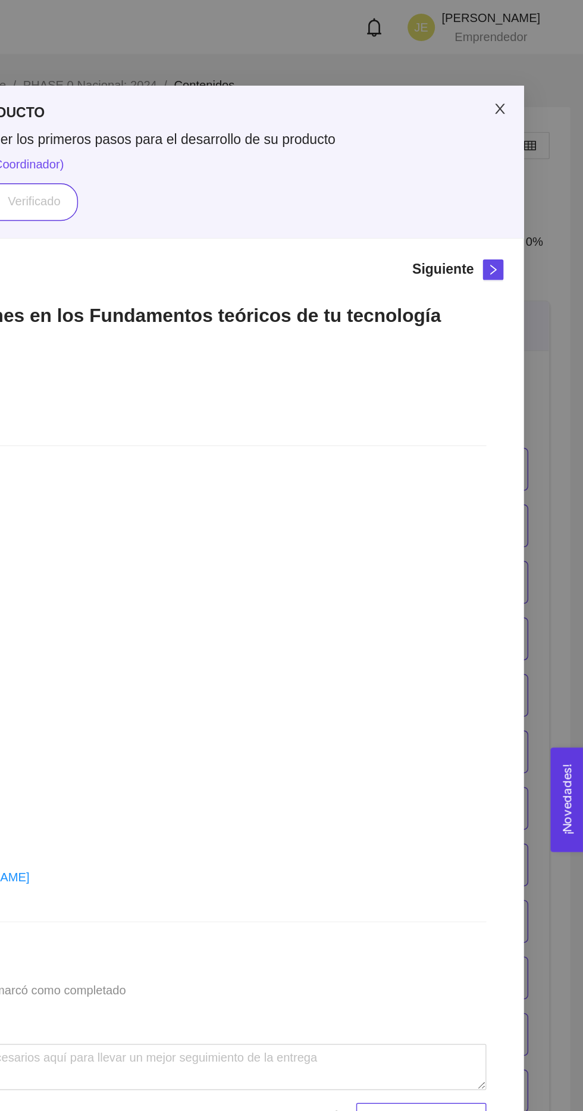
click at [532, 81] on span "Close" at bounding box center [525, 75] width 33 height 33
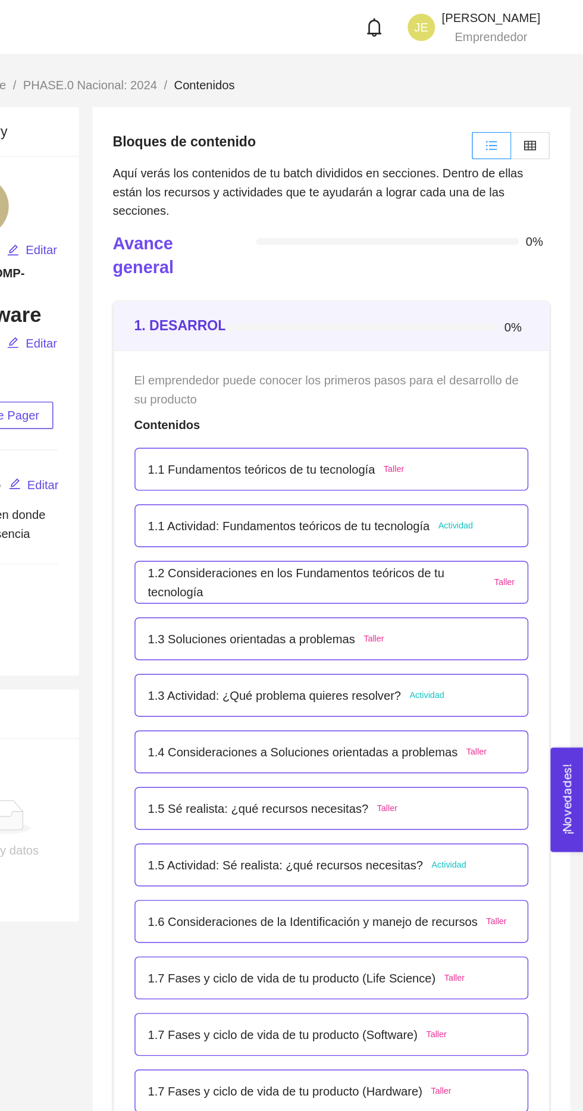
click at [520, 479] on div "1.3 Actividad: ¿Qué problema quieres resolver? Actividad" at bounding box center [408, 482] width 255 height 13
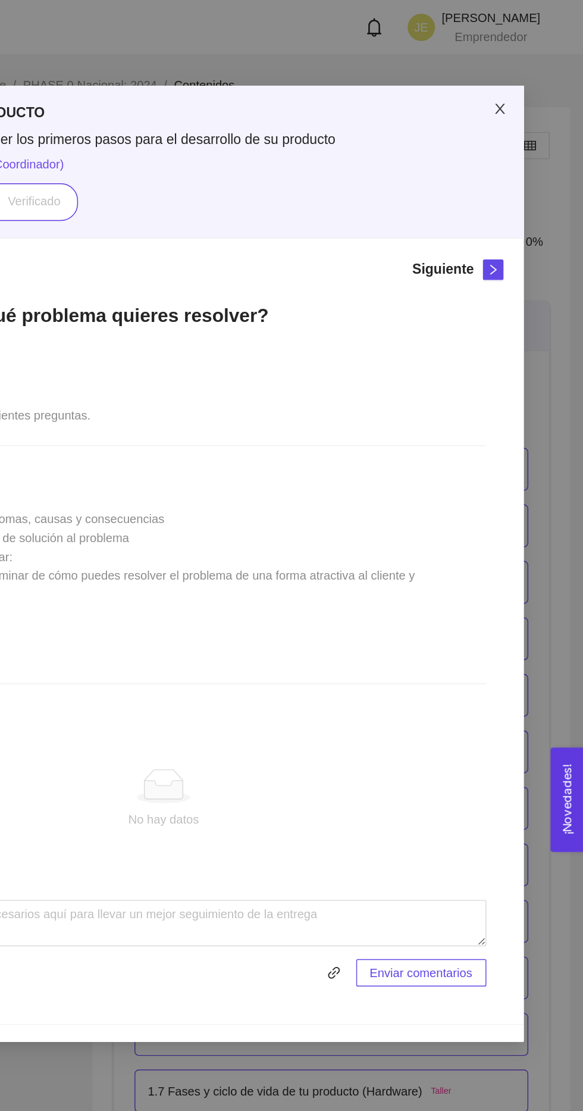
click at [528, 85] on span "Close" at bounding box center [525, 75] width 33 height 33
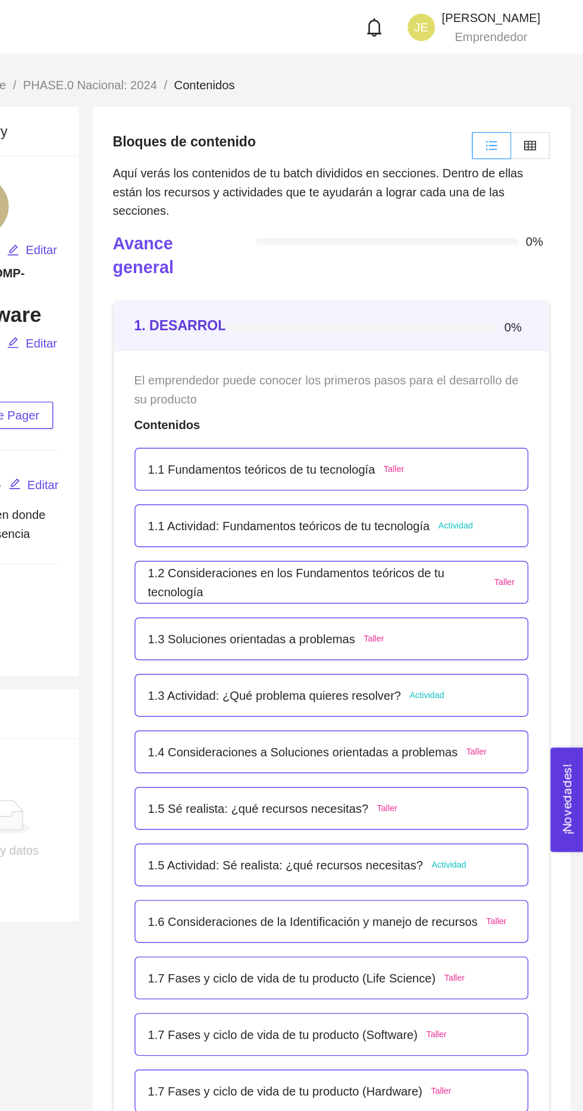
click at [519, 441] on div "1.3 Soluciones orientadas a problemas Taller" at bounding box center [408, 443] width 255 height 13
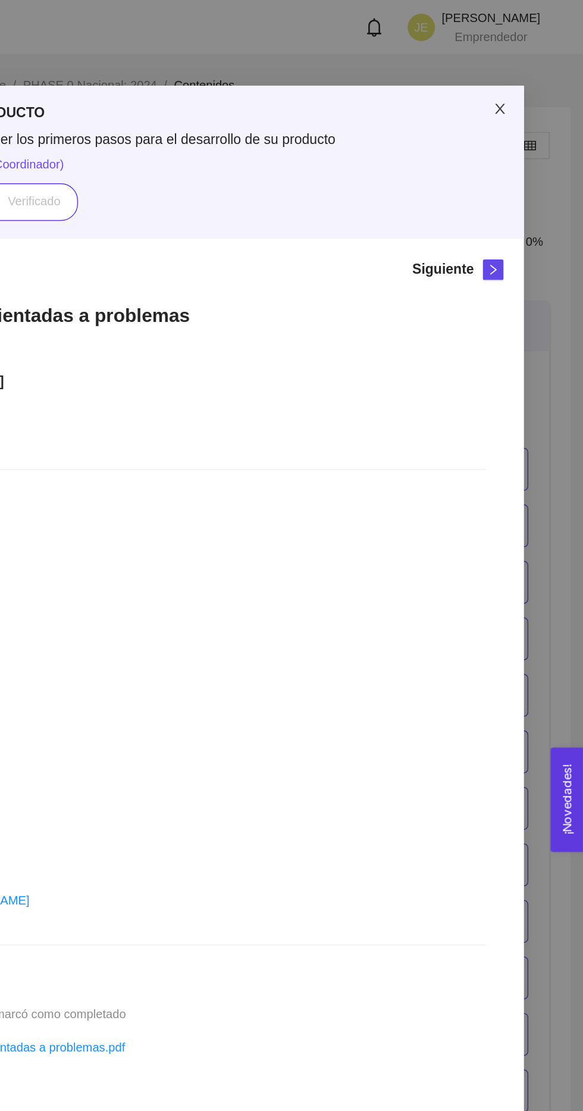
click at [528, 89] on span "Close" at bounding box center [525, 75] width 33 height 33
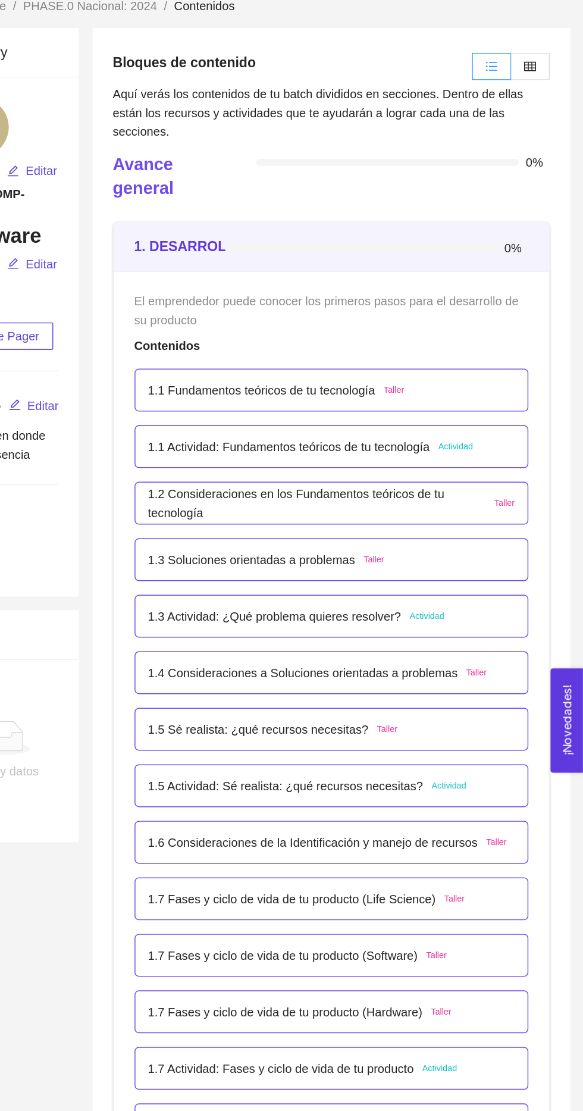
click at [527, 524] on div "1.4 Consideraciones a Soluciones orientadas a problemas Taller" at bounding box center [408, 522] width 255 height 13
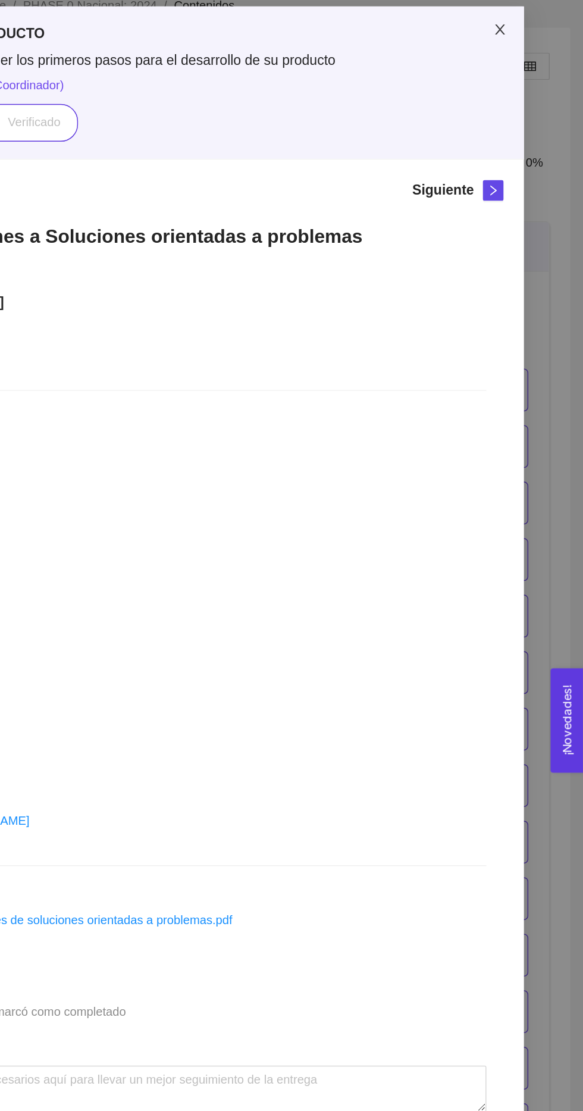
click at [529, 91] on span "Close" at bounding box center [525, 75] width 33 height 33
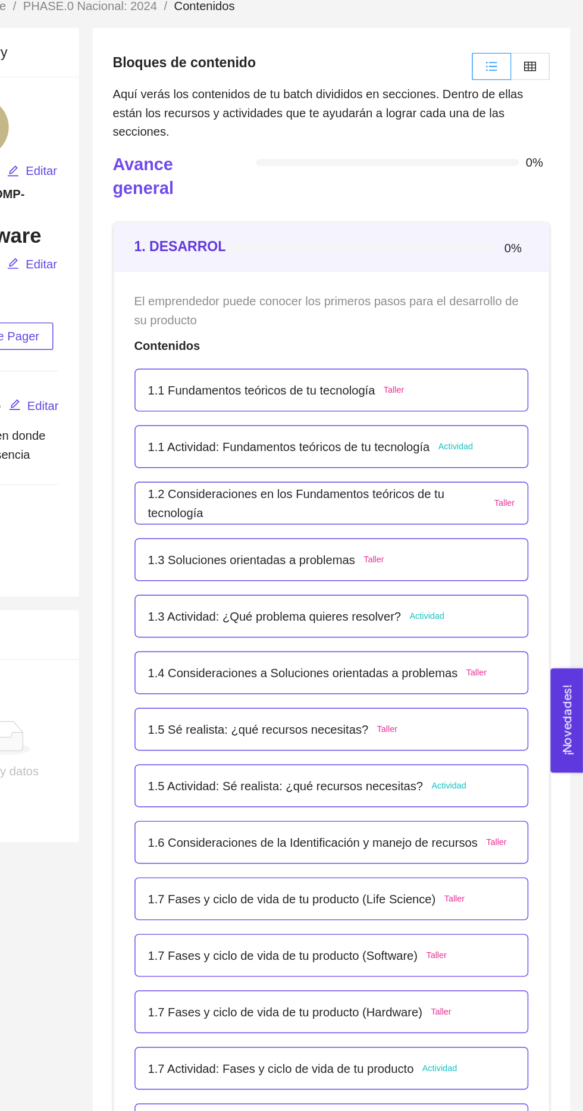
click at [506, 598] on div "1.5 Actividad: Sé realista: ¿qué recursos necesitas? Actividad" at bounding box center [408, 600] width 255 height 13
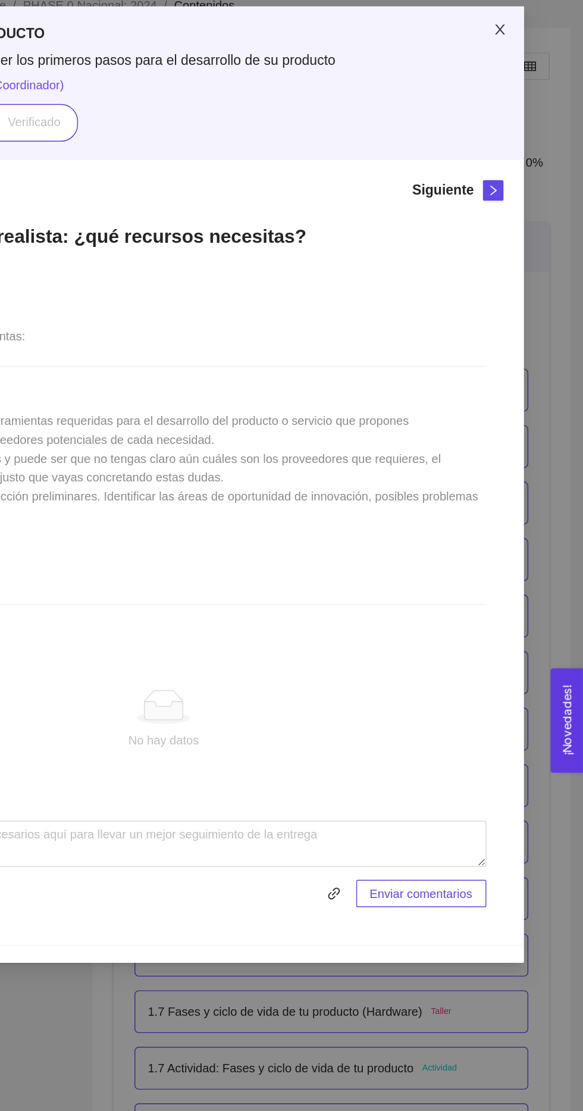
click at [526, 83] on span "Close" at bounding box center [525, 75] width 33 height 33
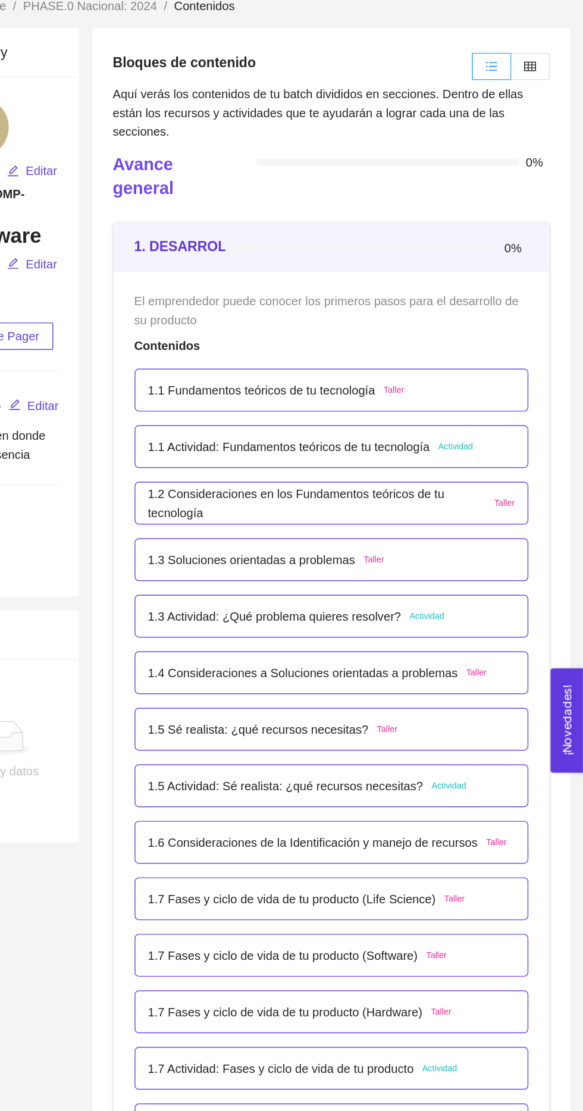
click at [506, 561] on div "1.5 Sé realista: ¿qué recursos necesitas? Taller" at bounding box center [408, 561] width 255 height 13
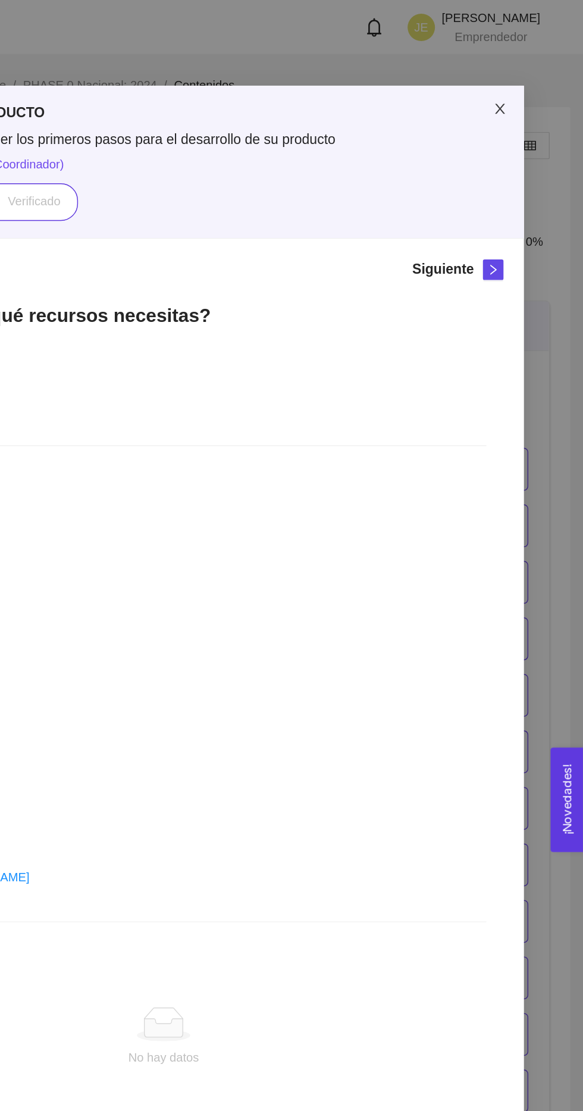
click at [523, 86] on span "Close" at bounding box center [525, 75] width 33 height 33
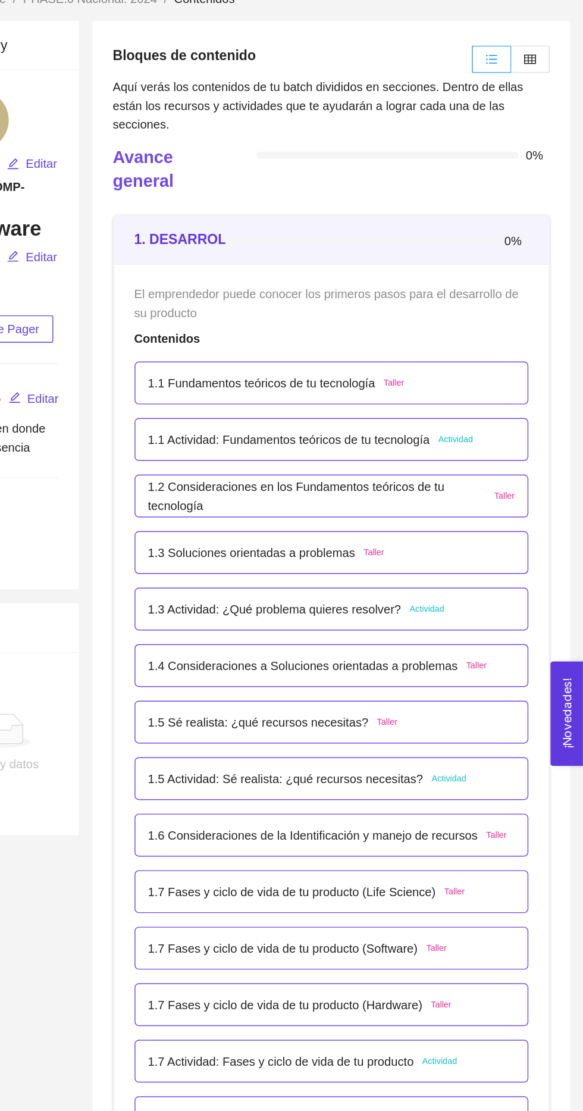
click at [505, 559] on div "1.5 Sé realista: ¿qué recursos necesitas? Taller" at bounding box center [408, 561] width 255 height 13
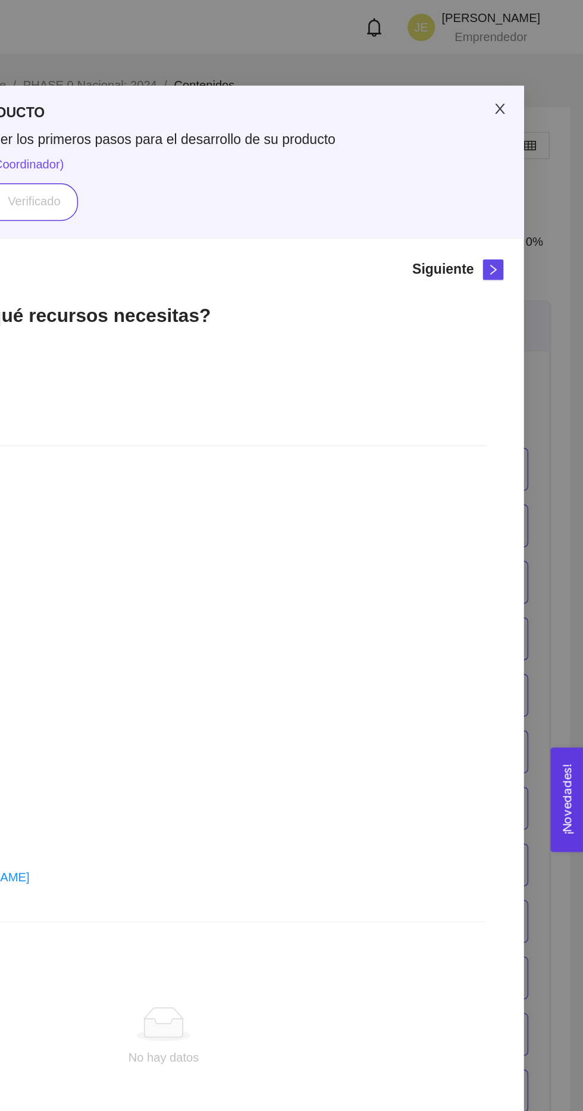
click at [533, 81] on span "Close" at bounding box center [525, 75] width 33 height 33
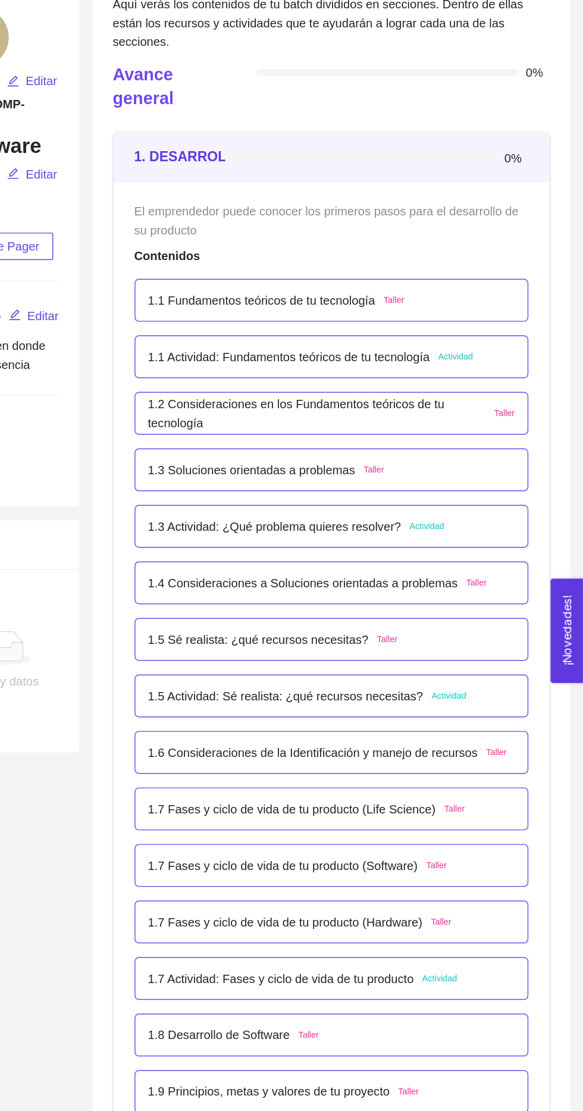
click at [529, 519] on div "1.4 Consideraciones a Soluciones orientadas a problemas Taller" at bounding box center [408, 522] width 255 height 13
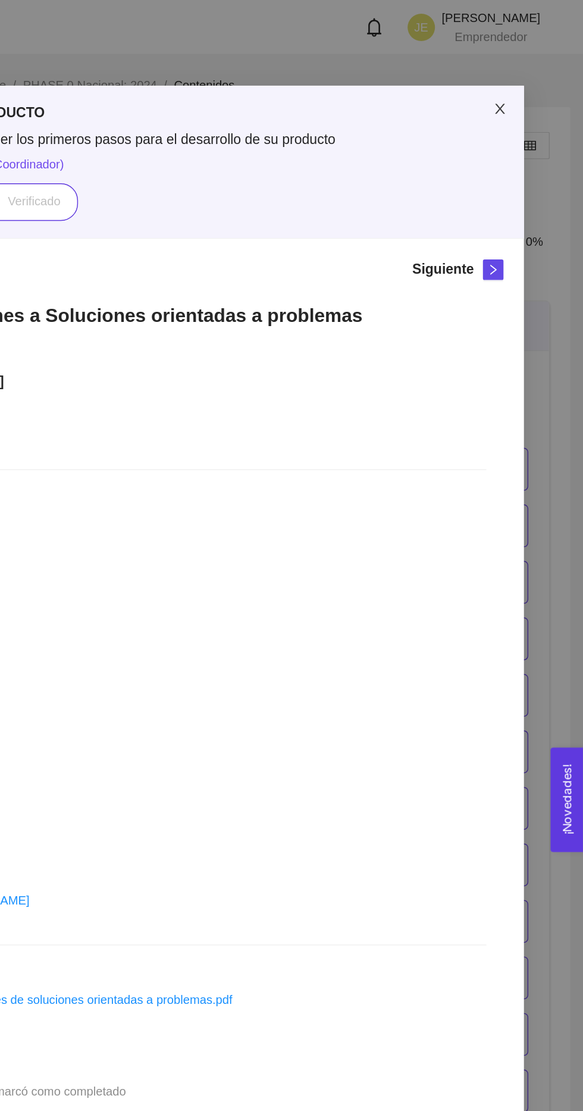
click at [531, 91] on span "Close" at bounding box center [525, 75] width 33 height 33
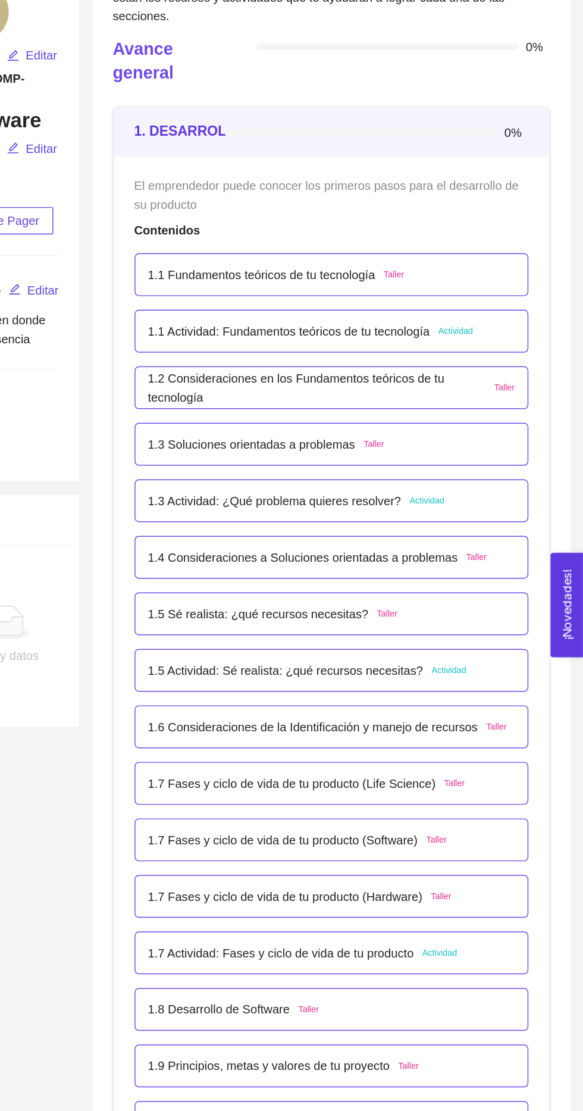
click at [507, 677] on div "1.7 Fases y ciclo de vida de tu producto (Life Science) Taller" at bounding box center [408, 679] width 255 height 13
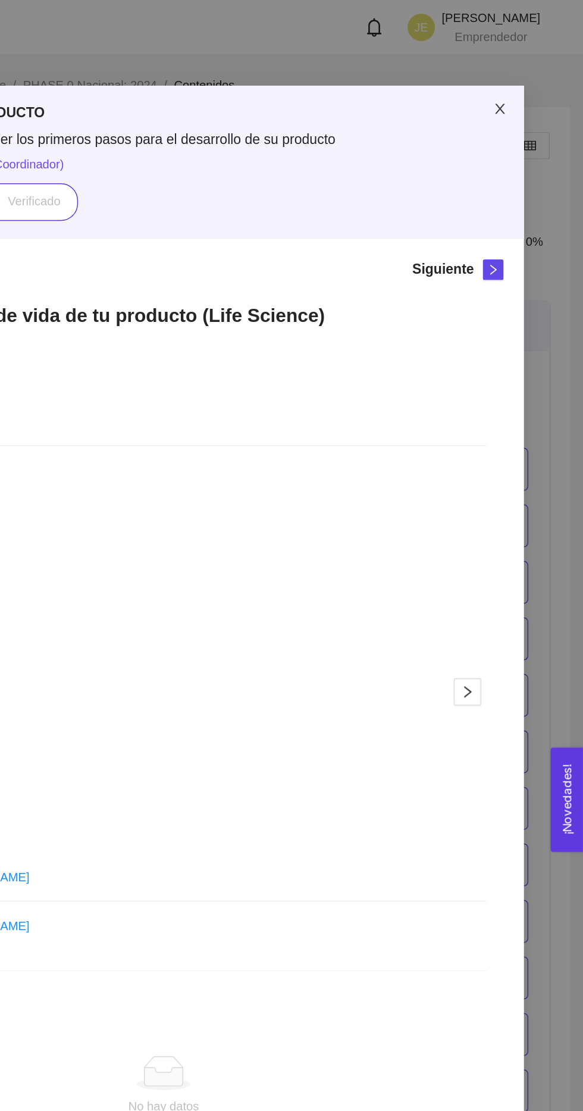
click at [527, 85] on span "Close" at bounding box center [525, 75] width 33 height 33
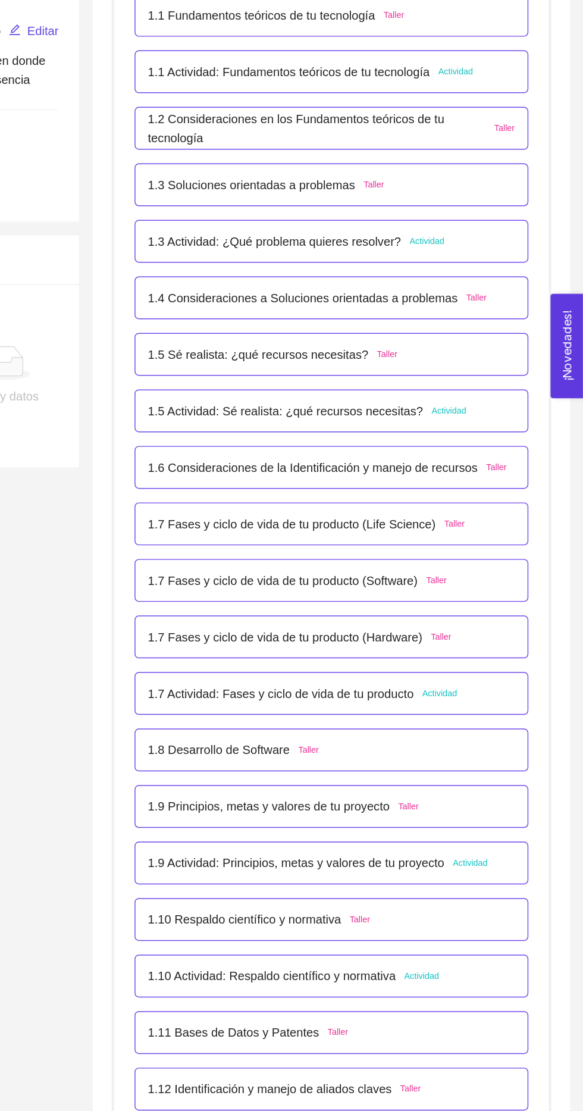
click at [497, 757] on div "1.7 Fases y ciclo de vida de tu producto (Hardware) Taller" at bounding box center [408, 757] width 255 height 13
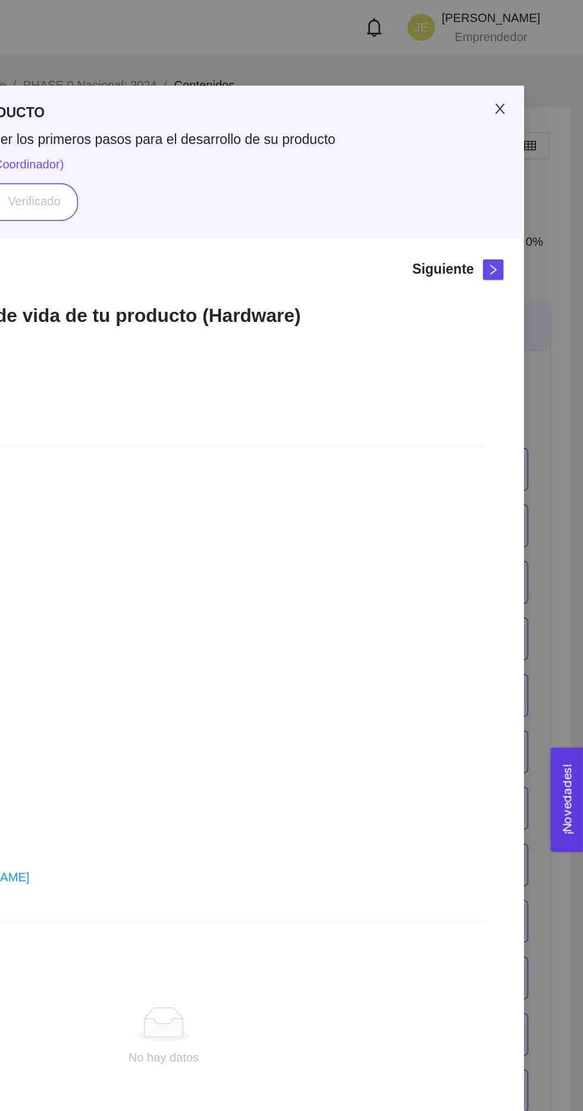
click at [532, 83] on span "Close" at bounding box center [525, 75] width 33 height 33
